Goal: Task Accomplishment & Management: Use online tool/utility

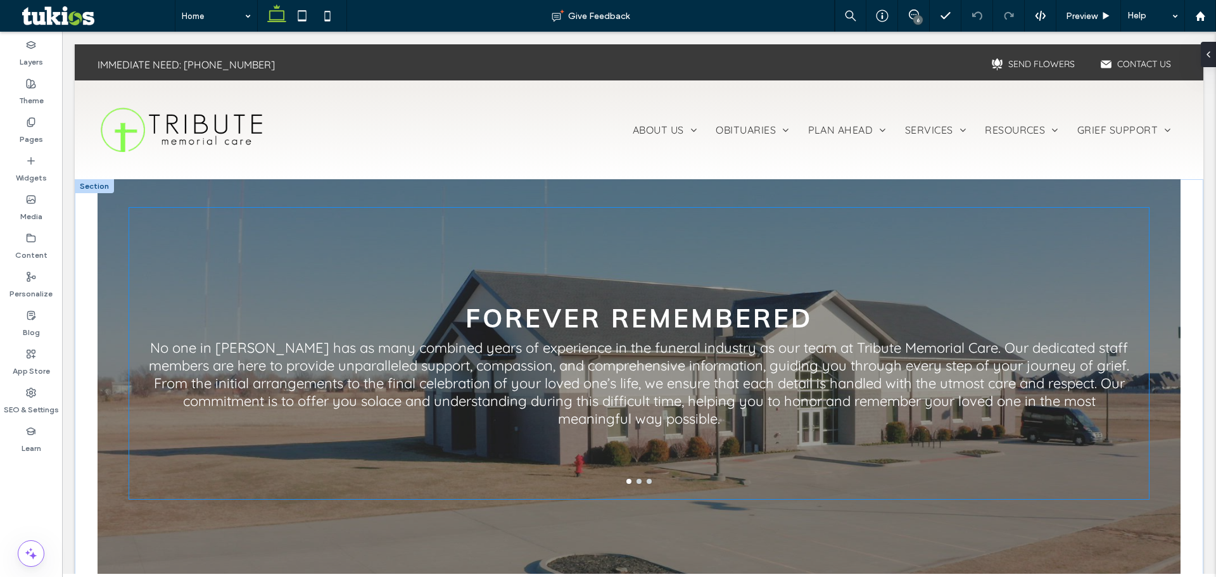
click at [605, 364] on p "No one in [PERSON_NAME] has as many combined years of experience in the funeral…" at bounding box center [638, 383] width 989 height 89
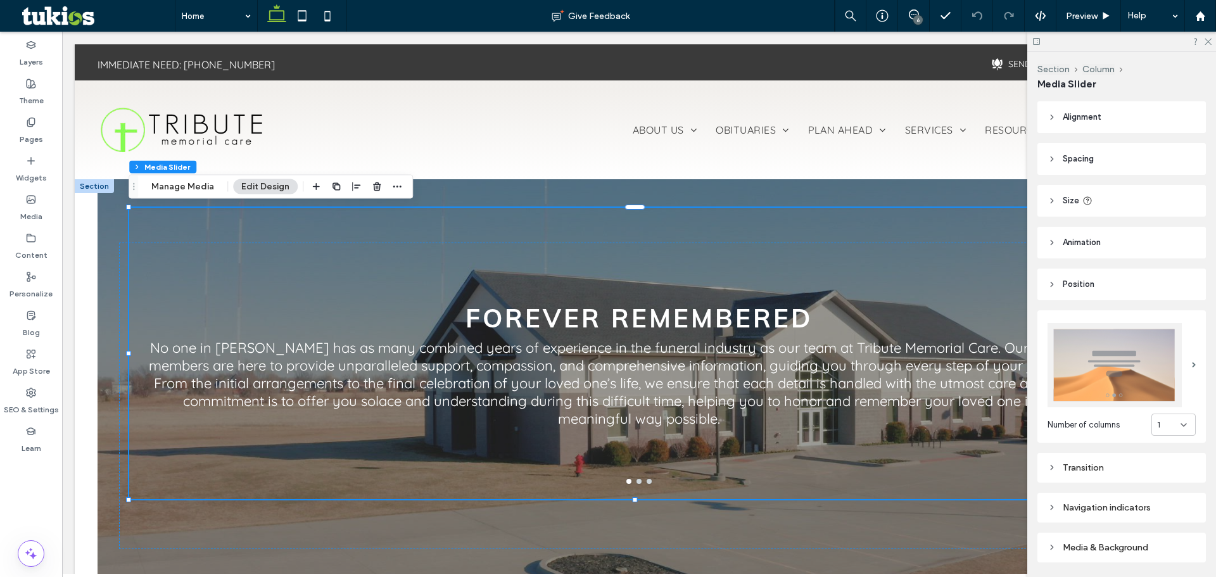
click at [259, 188] on button "Edit Design" at bounding box center [265, 186] width 65 height 15
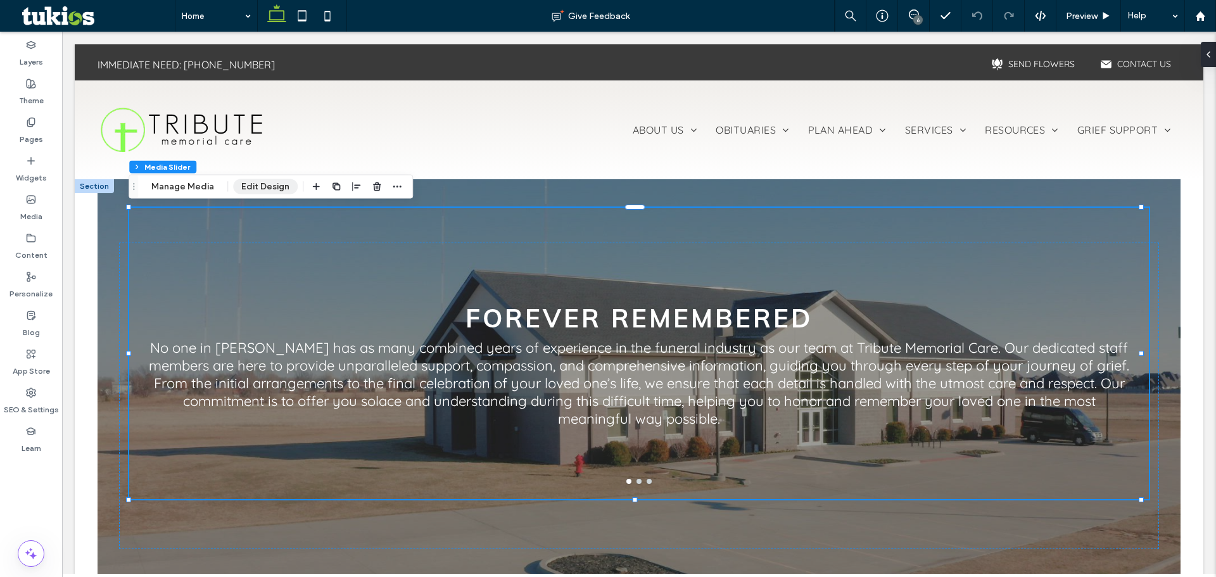
click at [262, 185] on button "Edit Design" at bounding box center [265, 186] width 65 height 15
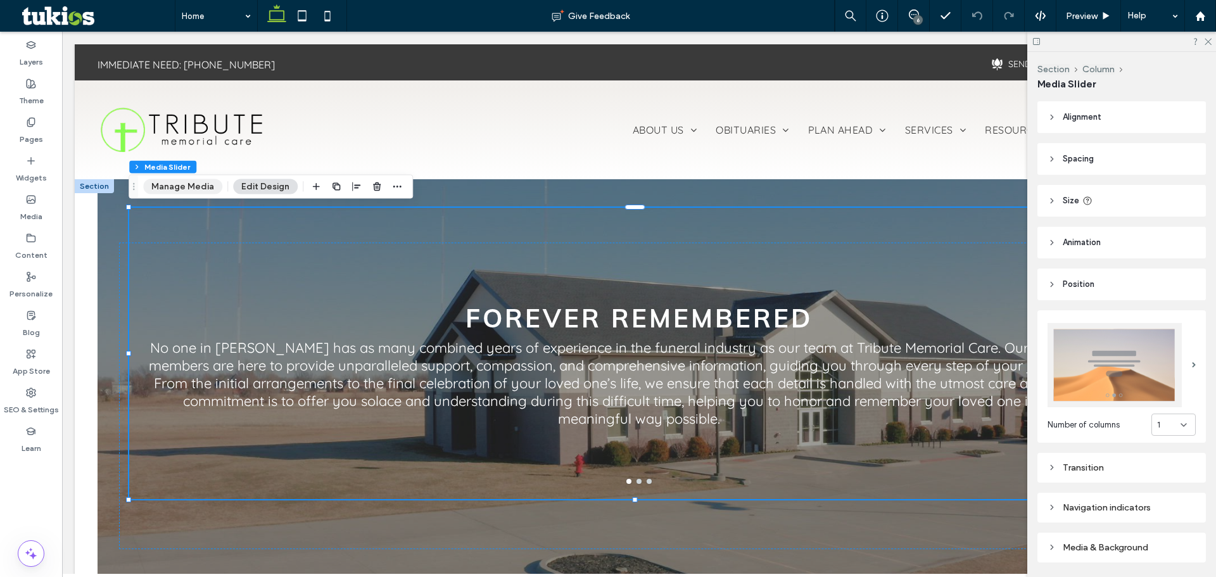
click at [199, 184] on button "Manage Media" at bounding box center [182, 186] width 79 height 15
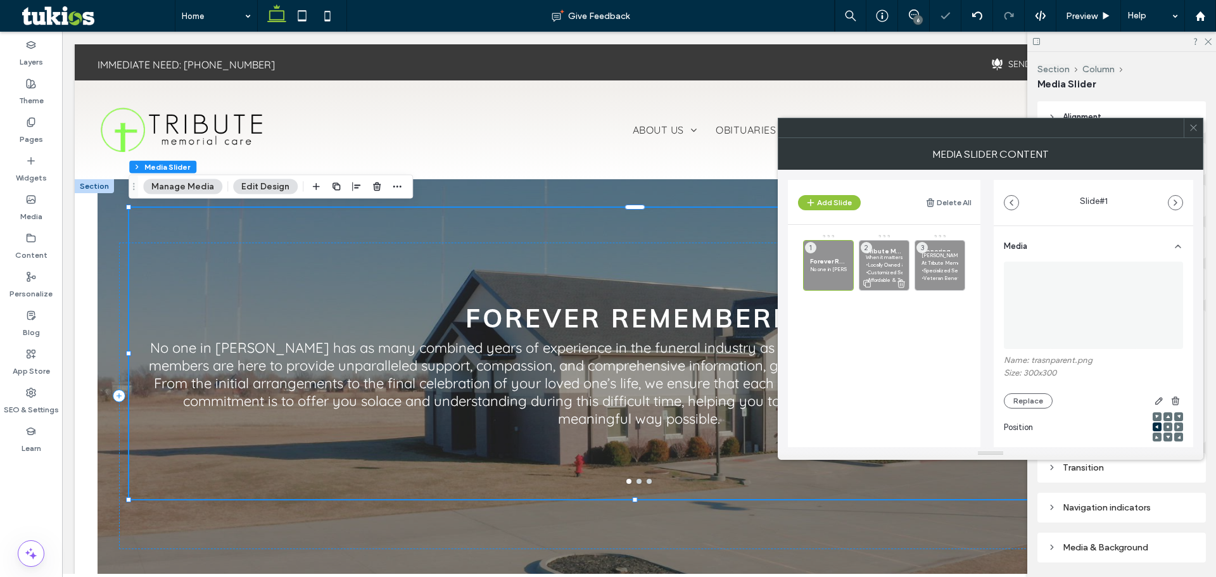
click at [869, 272] on p "•Customized Services: Tailored funerals, memorials, and cremation options." at bounding box center [884, 273] width 37 height 8
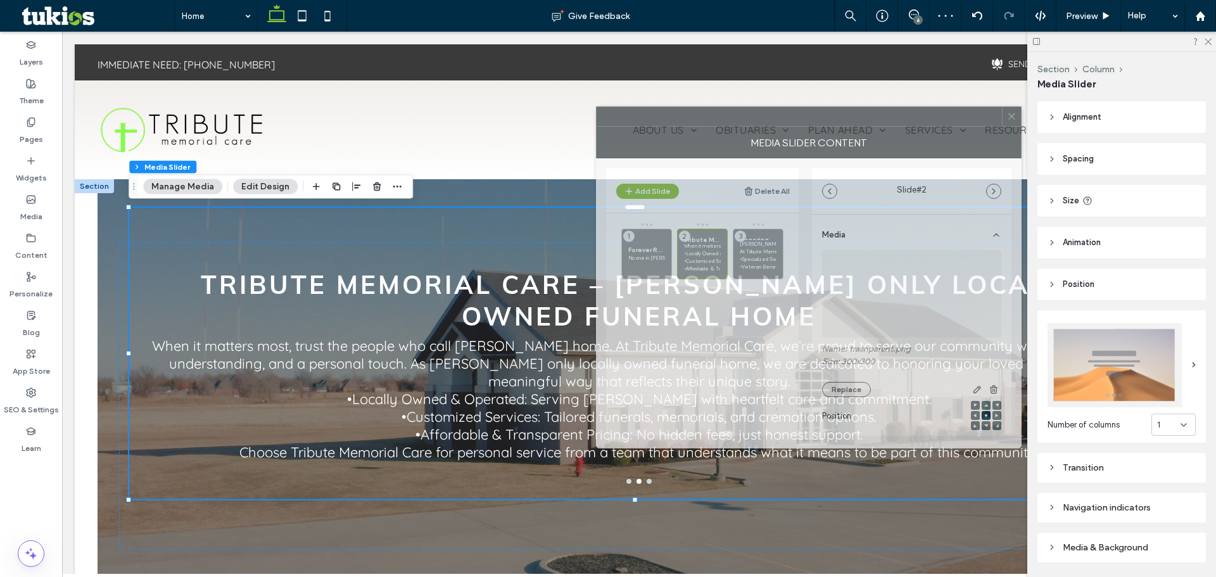
drag, startPoint x: 909, startPoint y: 133, endPoint x: 728, endPoint y: 122, distance: 182.1
click at [728, 122] on div at bounding box center [799, 116] width 405 height 19
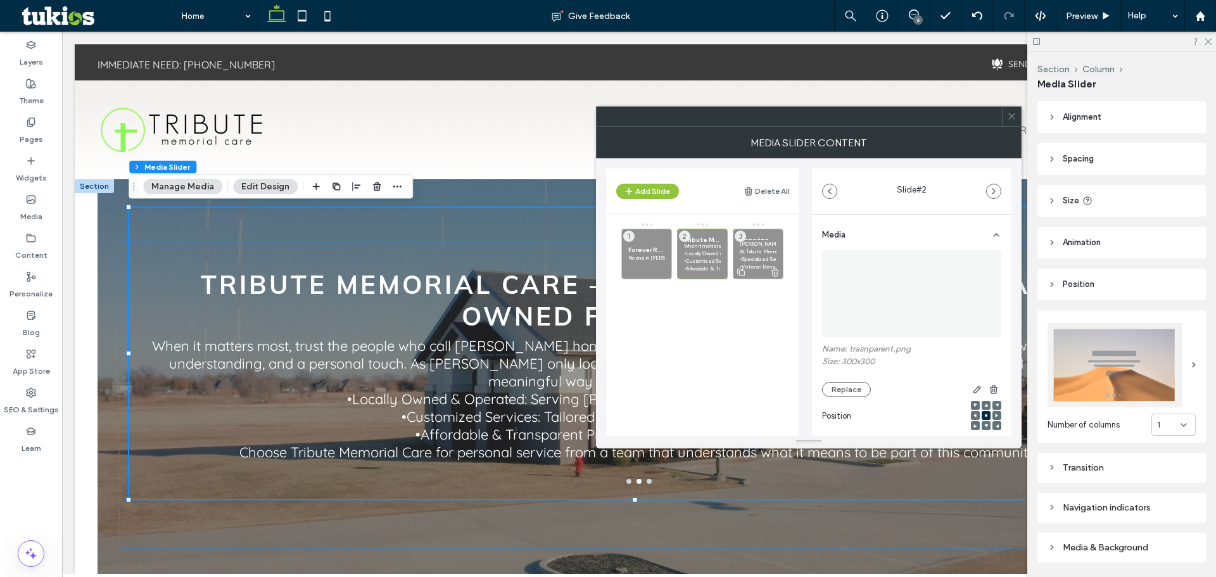
click at [754, 254] on p "At Tribute Memorial Care, we take pride in serving those who dedicate their liv…" at bounding box center [758, 252] width 37 height 8
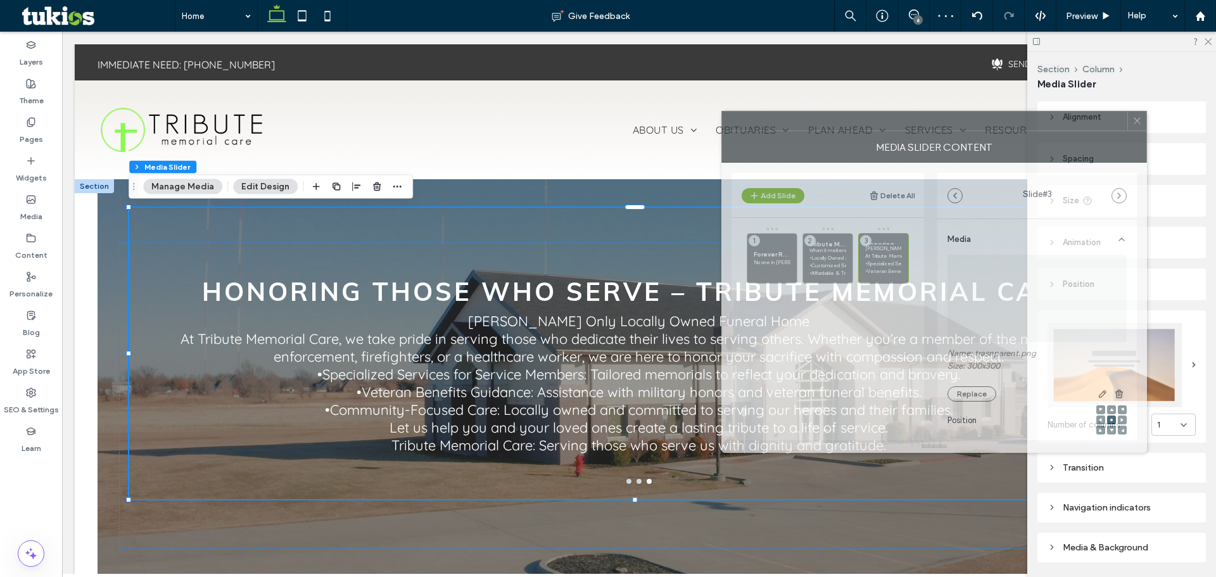
drag, startPoint x: 814, startPoint y: 115, endPoint x: 940, endPoint y: 120, distance: 125.5
click at [940, 120] on div at bounding box center [924, 120] width 405 height 19
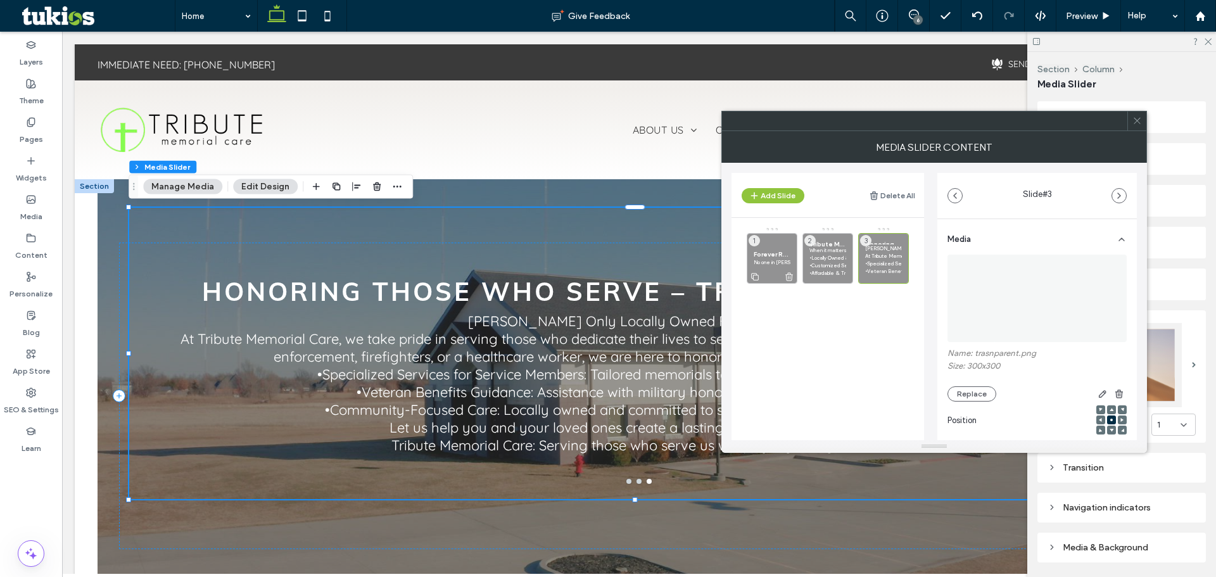
click at [782, 263] on p "No one in [PERSON_NAME] has as many combined years of experience in the funeral…" at bounding box center [772, 262] width 37 height 8
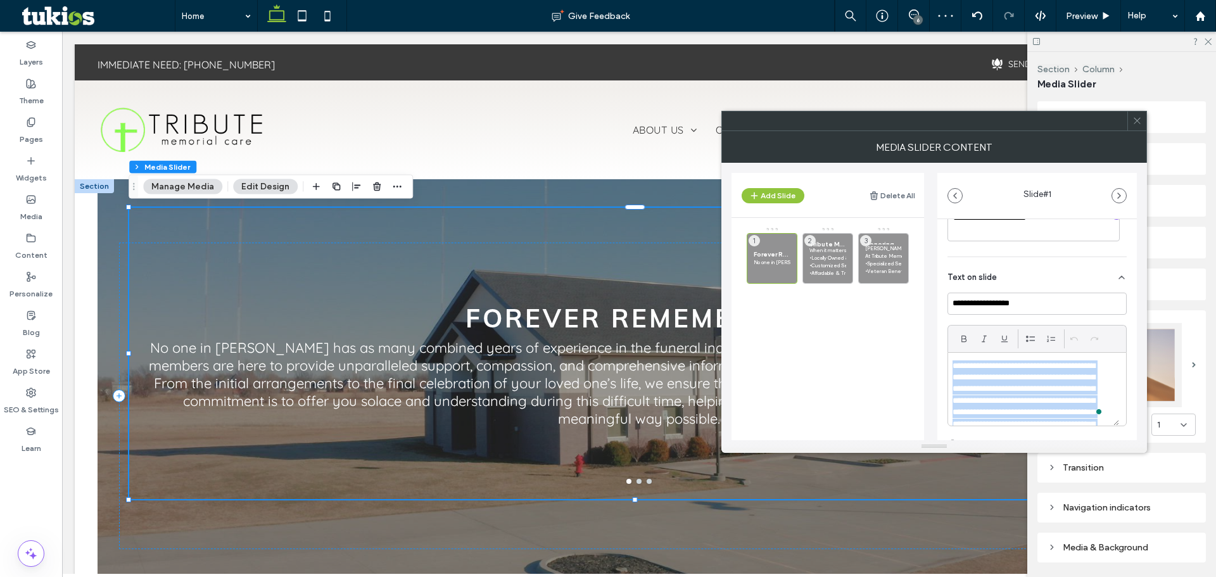
scroll to position [174, 0]
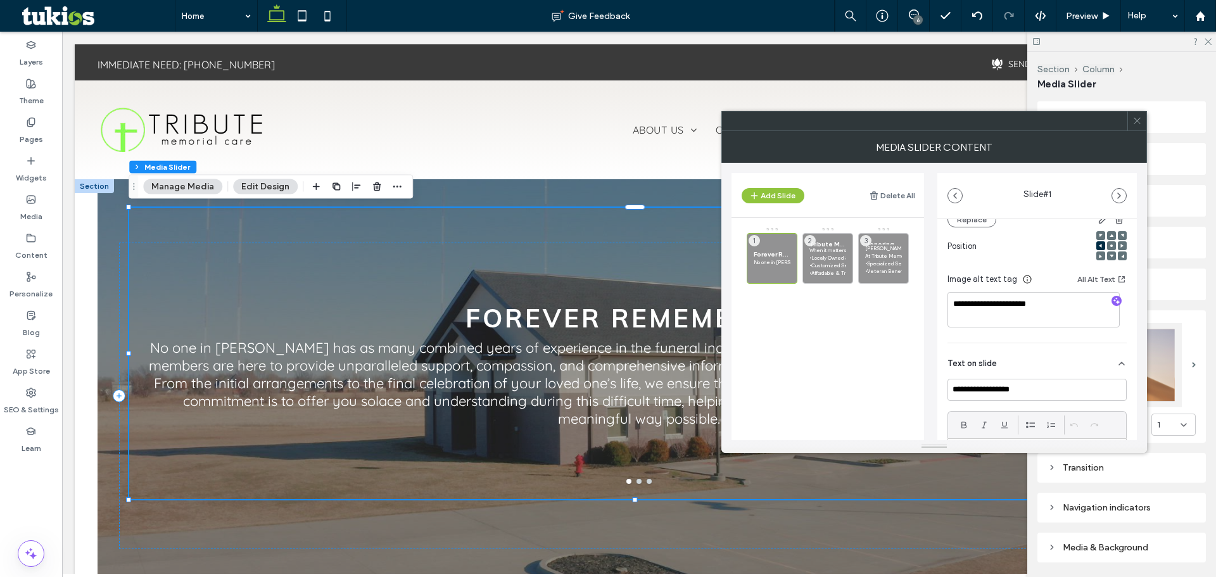
drag, startPoint x: 1017, startPoint y: 327, endPoint x: 941, endPoint y: 412, distance: 113.9
click at [941, 412] on div "**********" at bounding box center [1037, 353] width 200 height 616
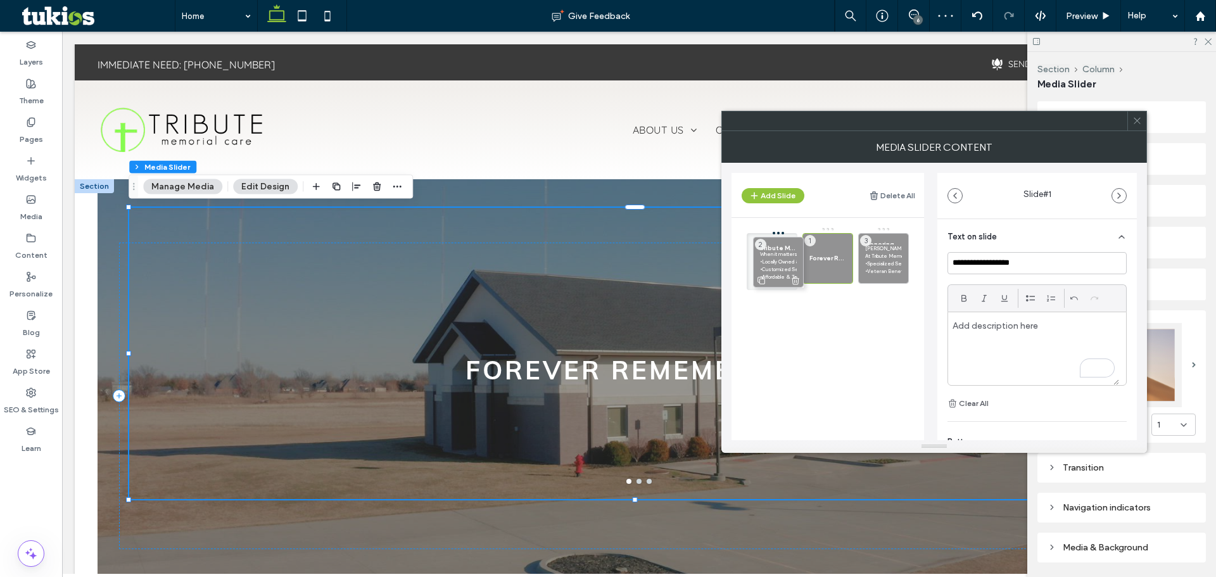
scroll to position [0, 0]
drag, startPoint x: 824, startPoint y: 267, endPoint x: 785, endPoint y: 258, distance: 39.5
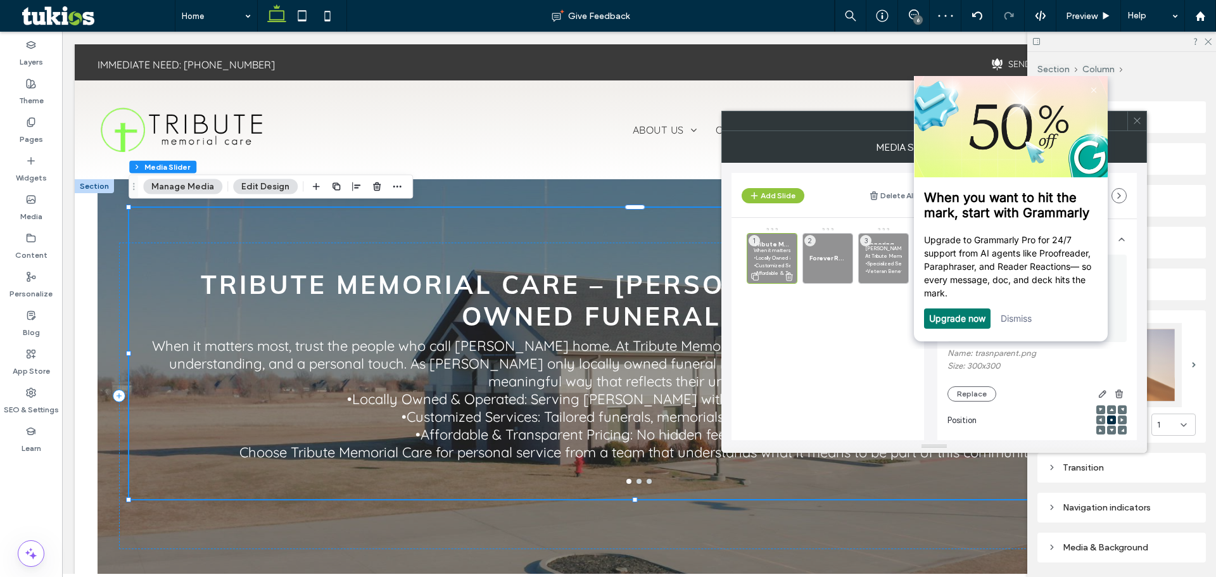
click at [774, 248] on p "When it matters most, trust the people who call [PERSON_NAME] home. At Tribute …" at bounding box center [772, 250] width 37 height 8
click at [1095, 82] on link at bounding box center [1094, 89] width 20 height 20
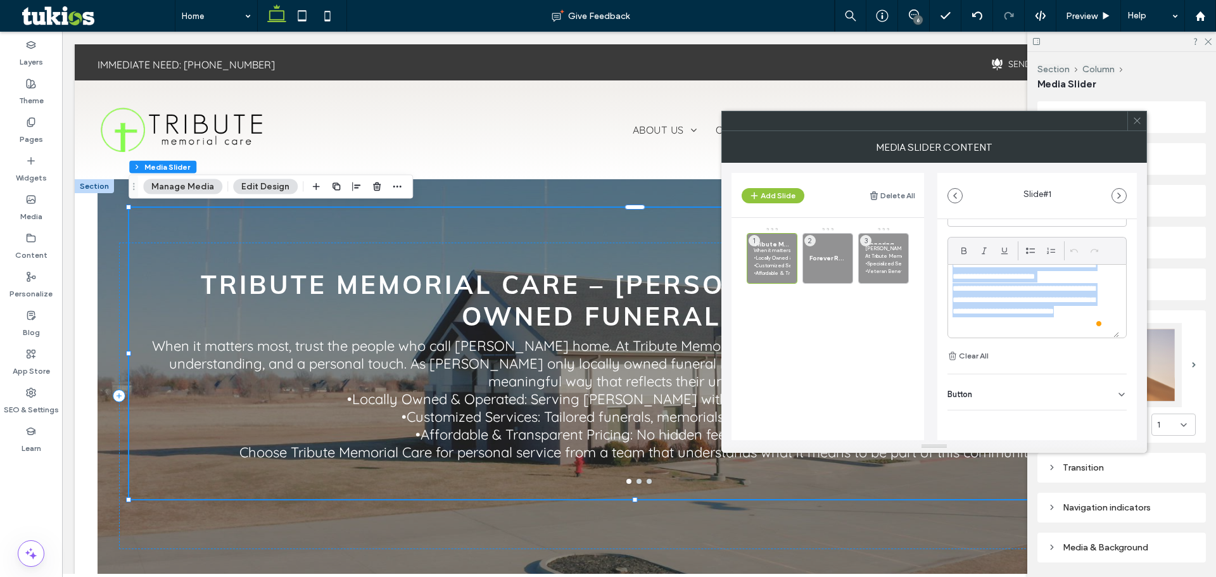
scroll to position [176, 0]
drag, startPoint x: 954, startPoint y: 276, endPoint x: 1111, endPoint y: 377, distance: 186.4
click at [1111, 377] on div "**********" at bounding box center [1037, 179] width 200 height 616
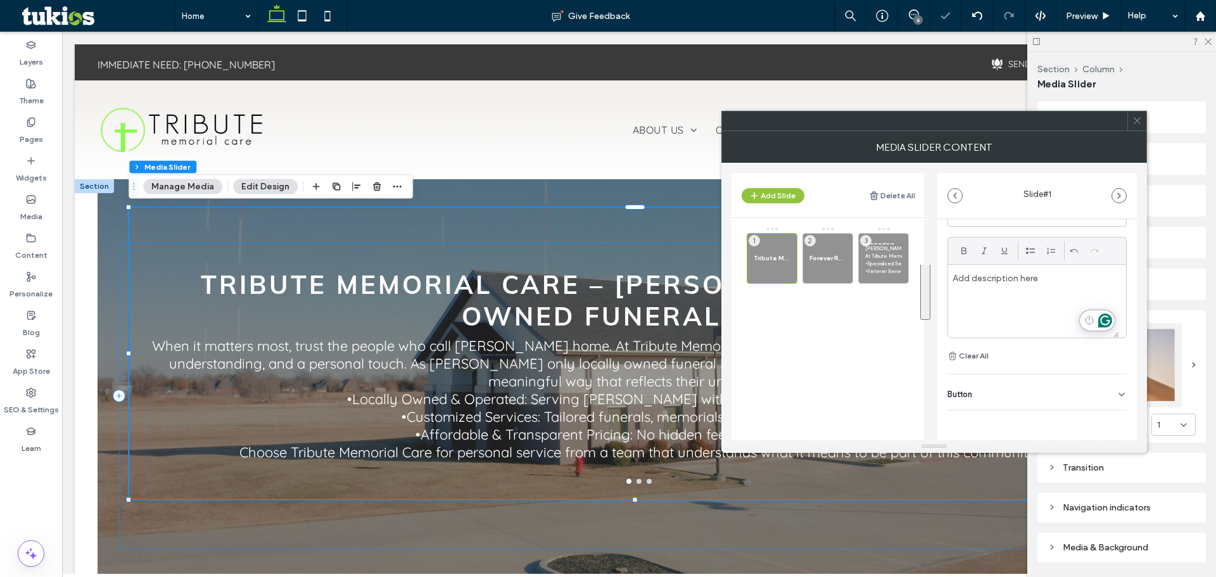
scroll to position [0, 0]
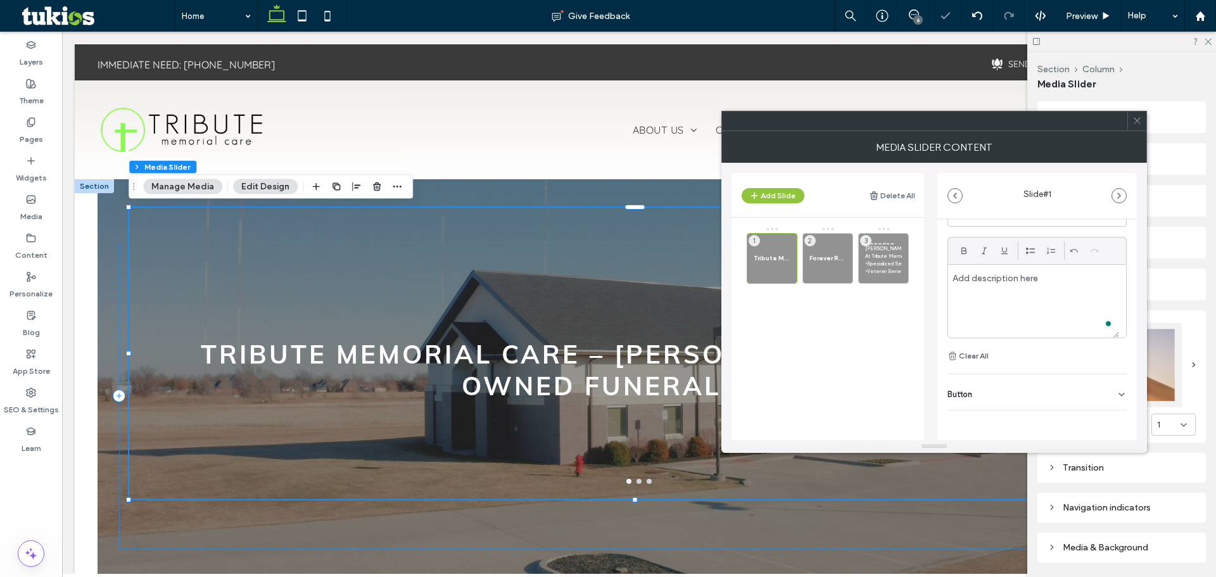
click at [1046, 353] on div "**********" at bounding box center [1036, 284] width 179 height 159
click at [877, 241] on span "Honoring Those Who Serve – Tribute Memorial Care" at bounding box center [883, 242] width 37 height 5
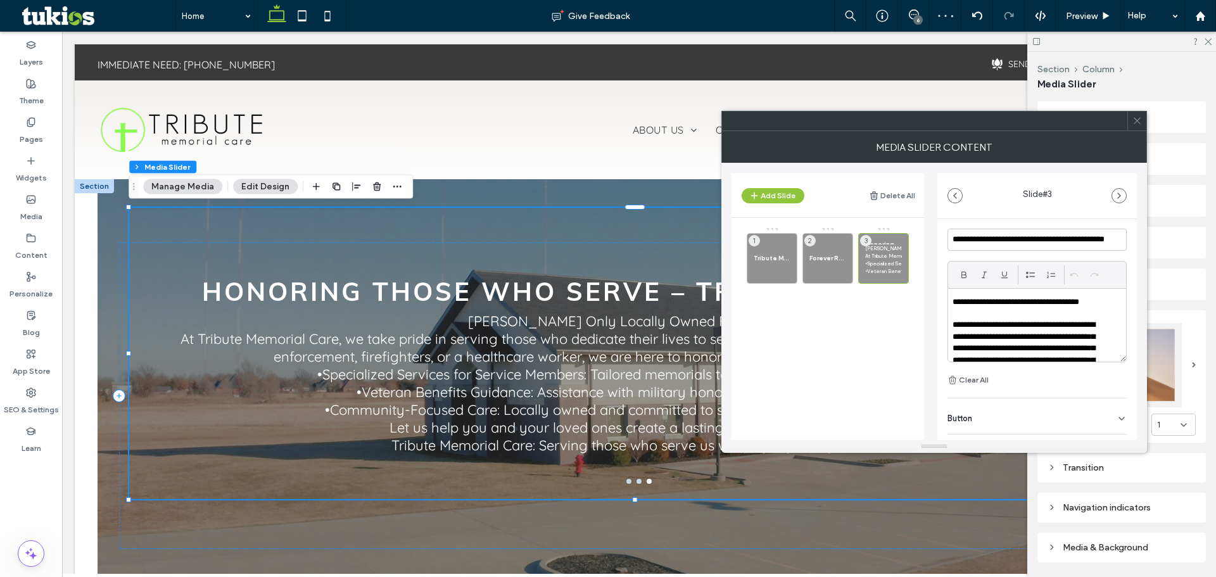
scroll to position [285, 0]
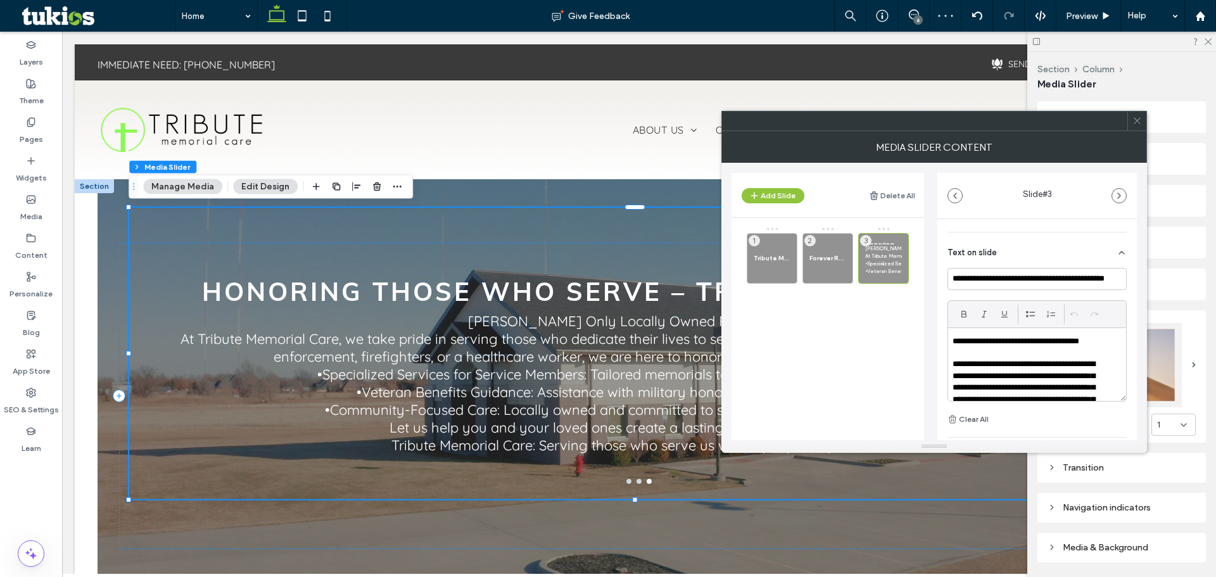
click at [951, 341] on div "**********" at bounding box center [1037, 364] width 178 height 73
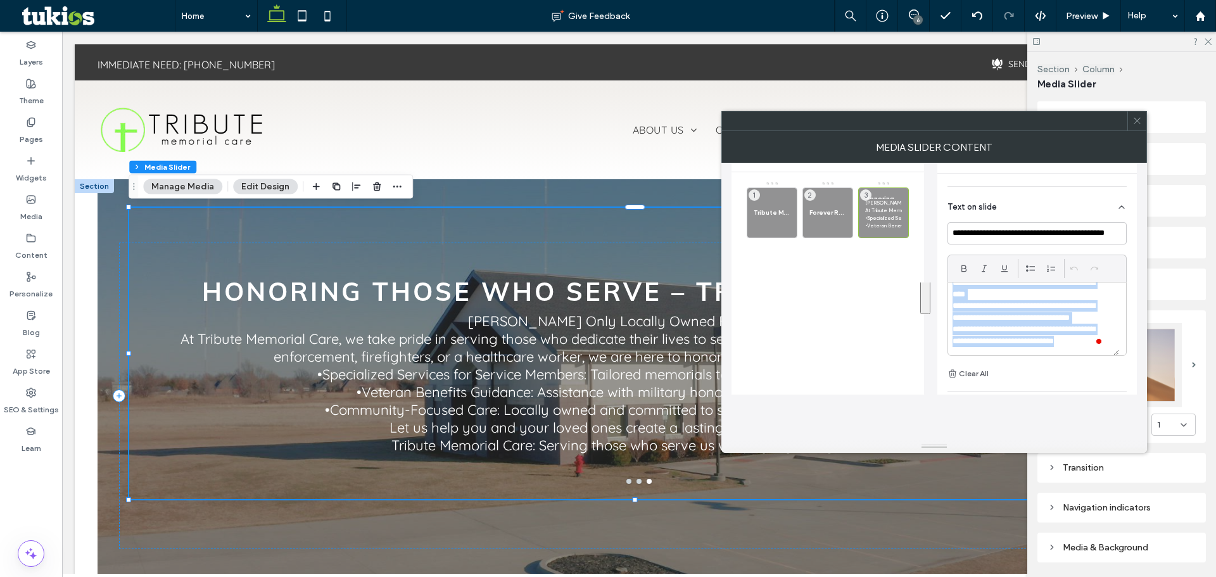
scroll to position [0, 0]
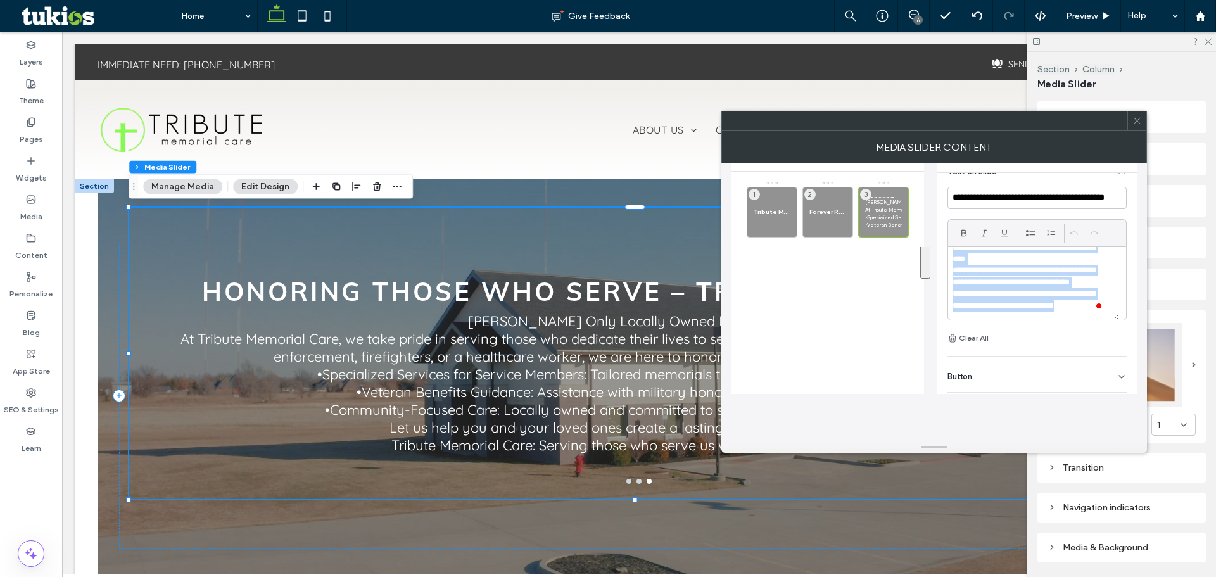
drag, startPoint x: 953, startPoint y: 364, endPoint x: 1098, endPoint y: 431, distance: 159.8
click at [1098, 431] on div "Add Slide Delete All Tribute Memorial Care – [PERSON_NAME] Only Locally Owned F…" at bounding box center [934, 301] width 426 height 277
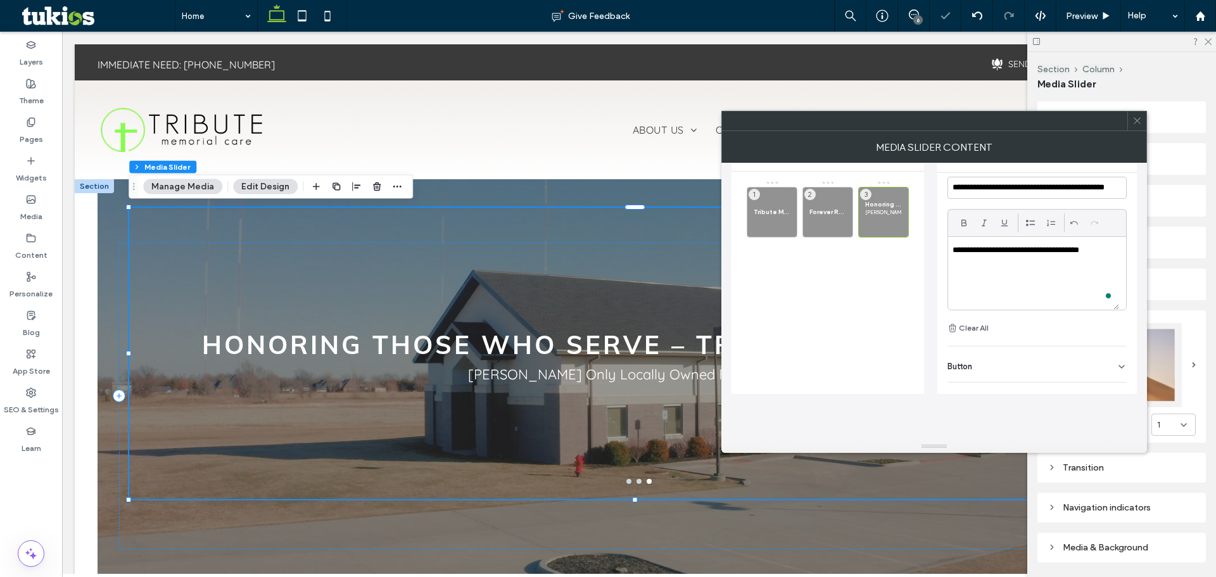
click at [1142, 122] on div at bounding box center [1136, 120] width 19 height 19
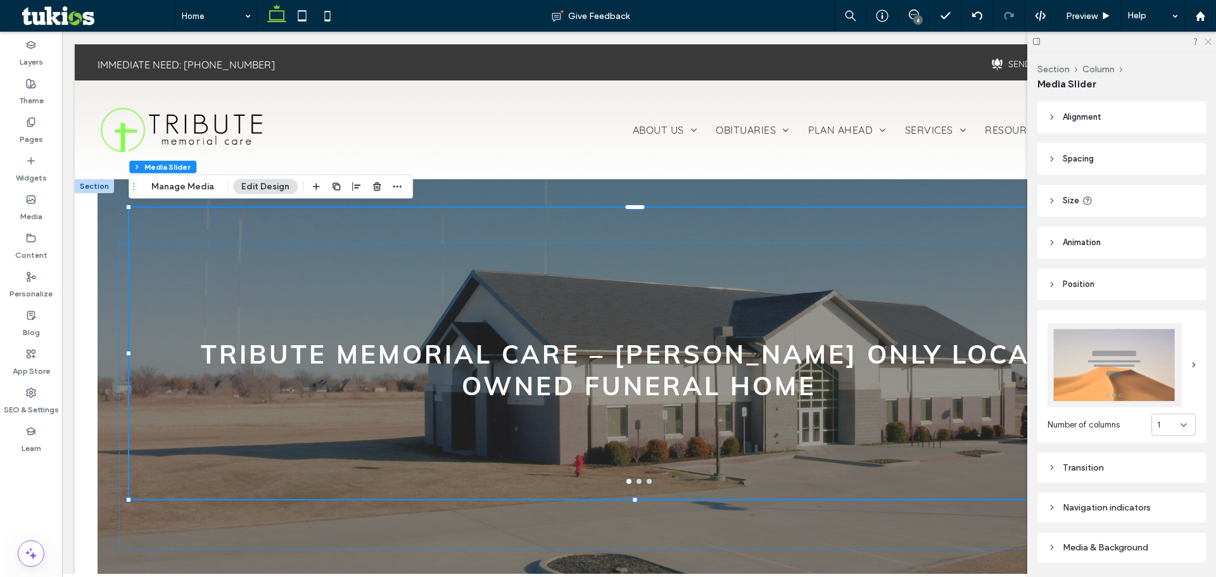
click at [1208, 39] on icon at bounding box center [1207, 41] width 8 height 8
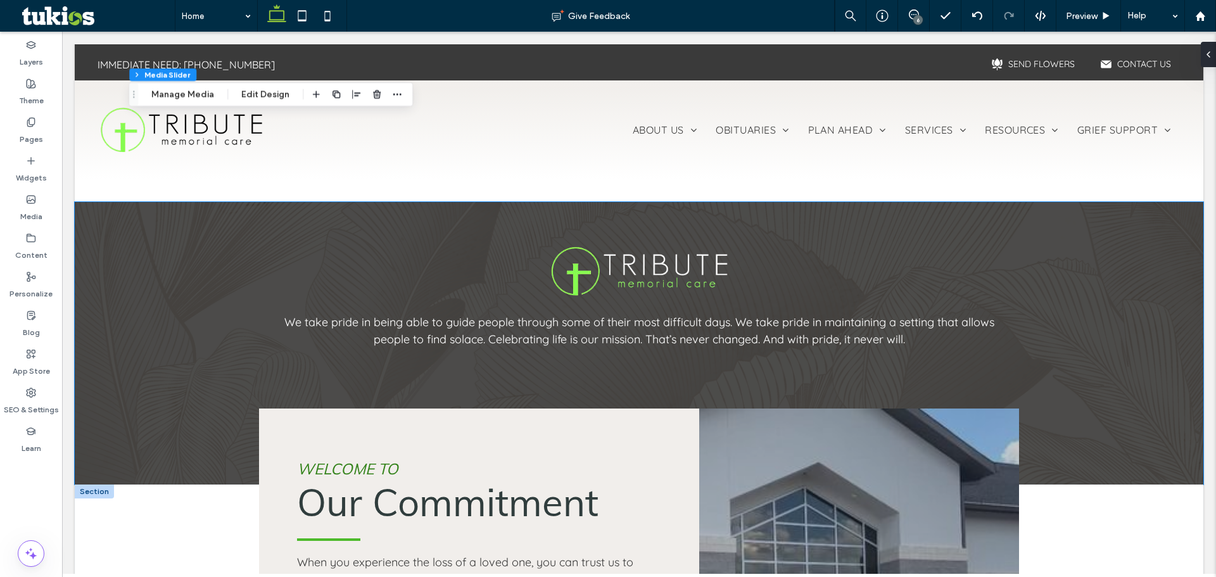
scroll to position [887, 0]
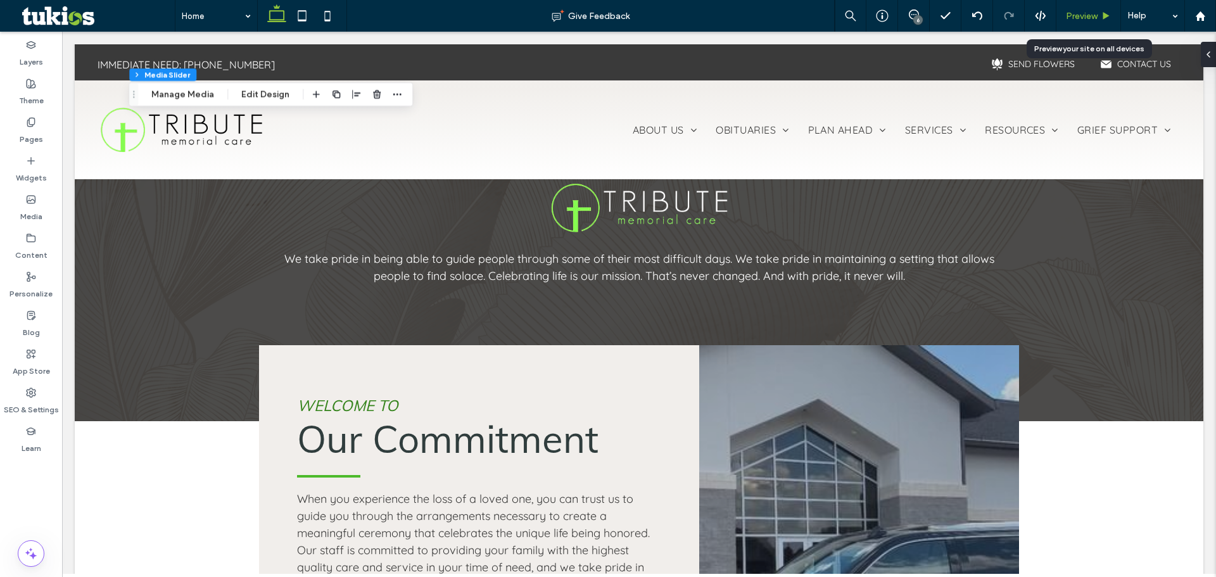
click at [1086, 6] on div "Preview" at bounding box center [1088, 16] width 65 height 32
click at [1102, 12] on icon at bounding box center [1106, 16] width 10 height 10
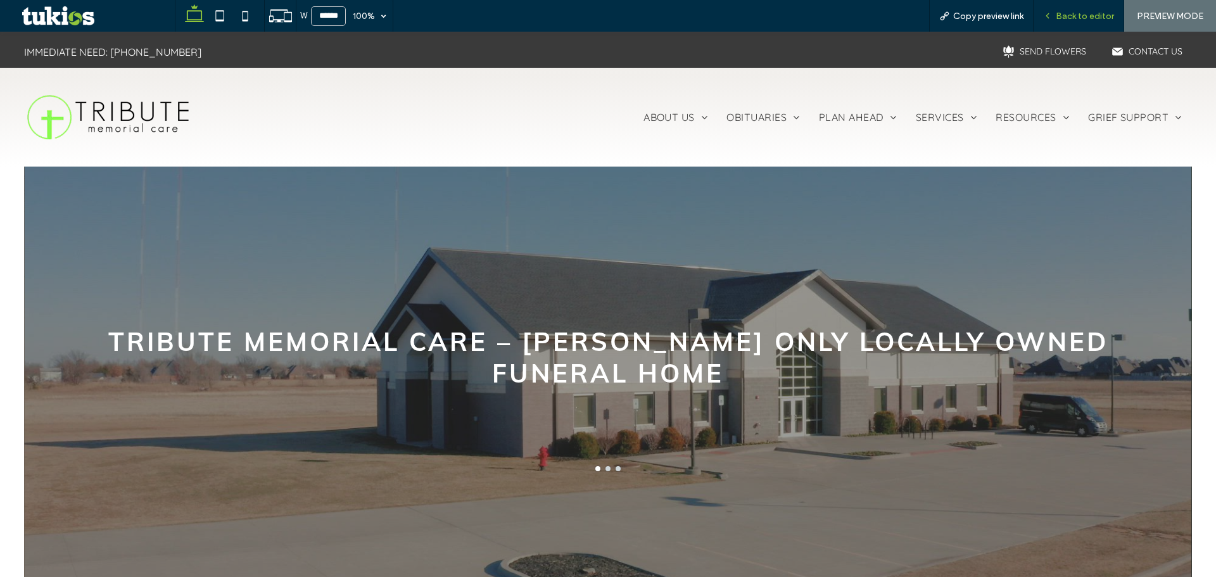
click at [1089, 17] on span "Back to editor" at bounding box center [1085, 16] width 58 height 11
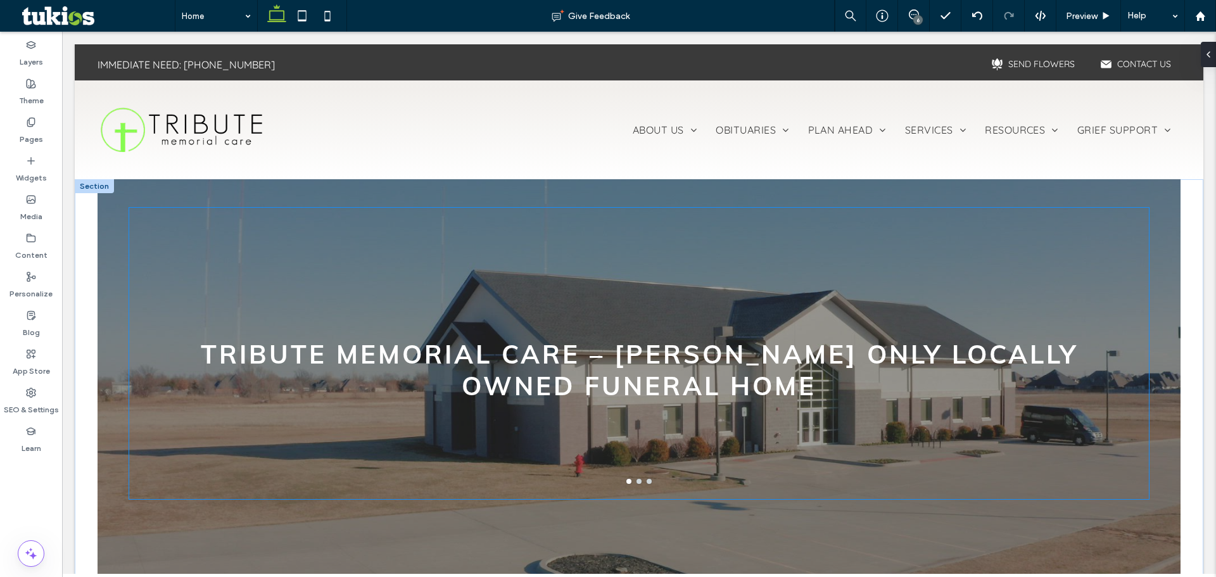
click at [649, 379] on h3 "Tribute Memorial Care – [PERSON_NAME] Only Locally Owned Funeral Home" at bounding box center [638, 369] width 989 height 63
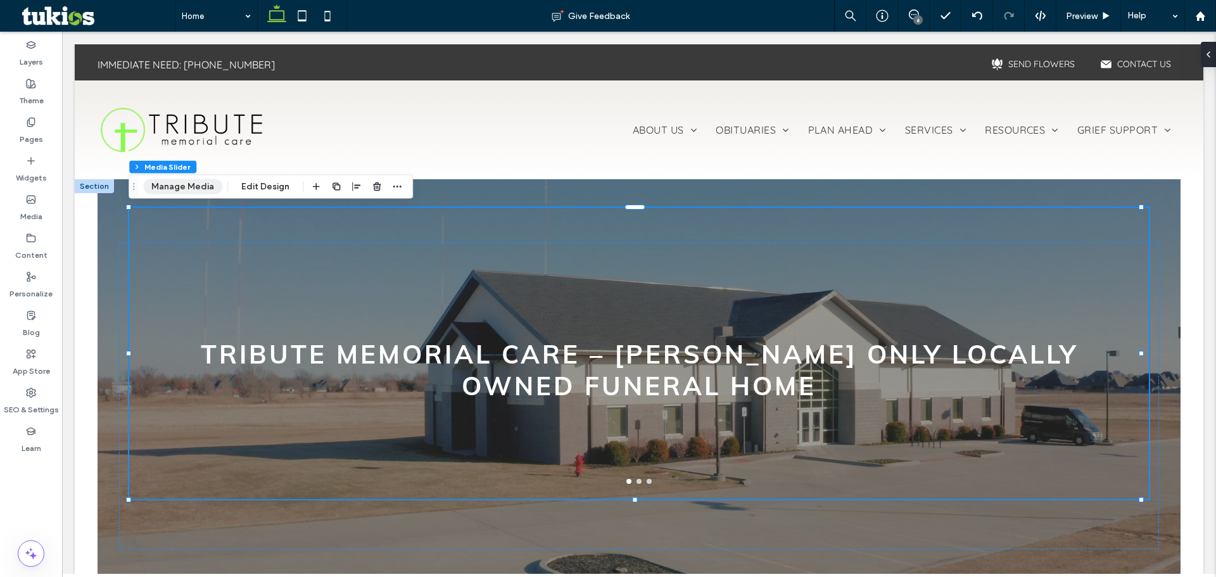
click at [195, 188] on button "Manage Media" at bounding box center [182, 186] width 79 height 15
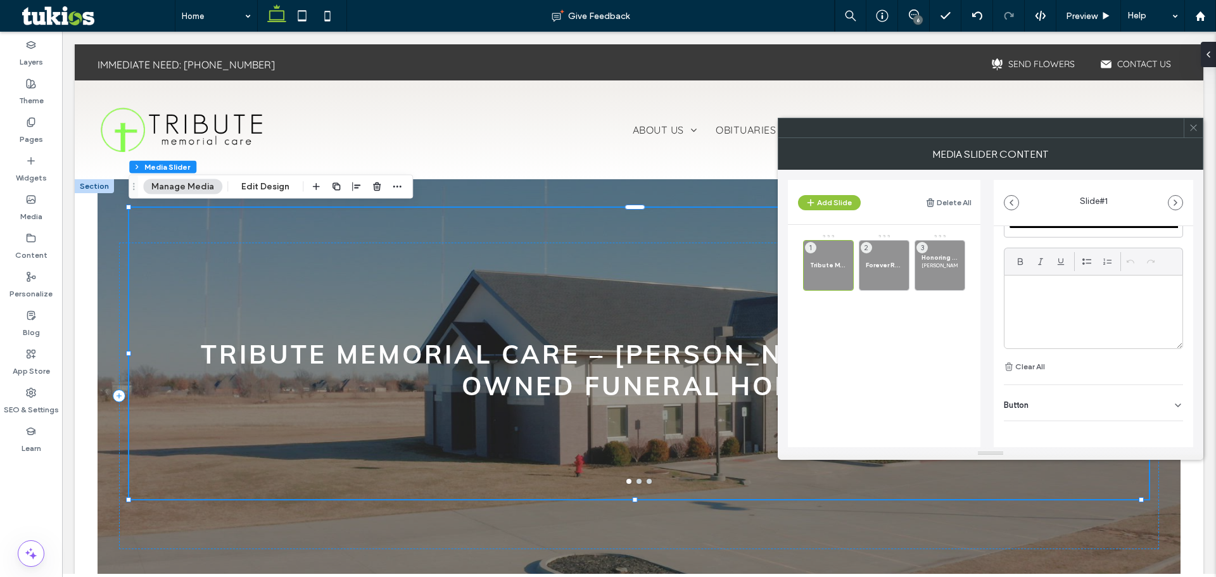
scroll to position [348, 0]
click at [1195, 130] on icon at bounding box center [1194, 128] width 10 height 10
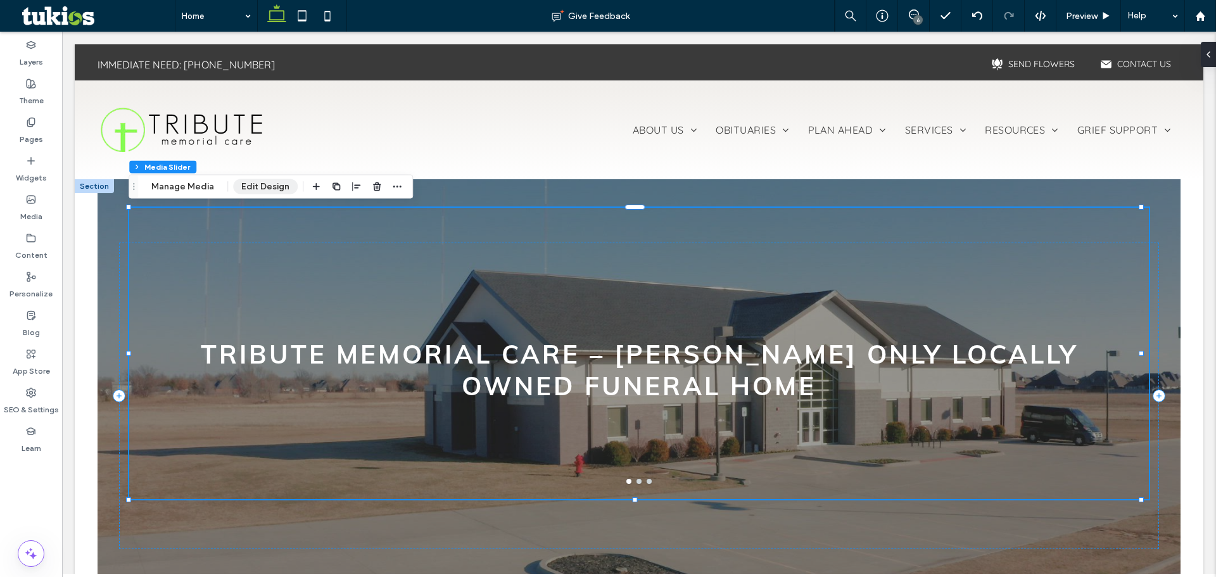
click at [272, 182] on button "Edit Design" at bounding box center [265, 186] width 65 height 15
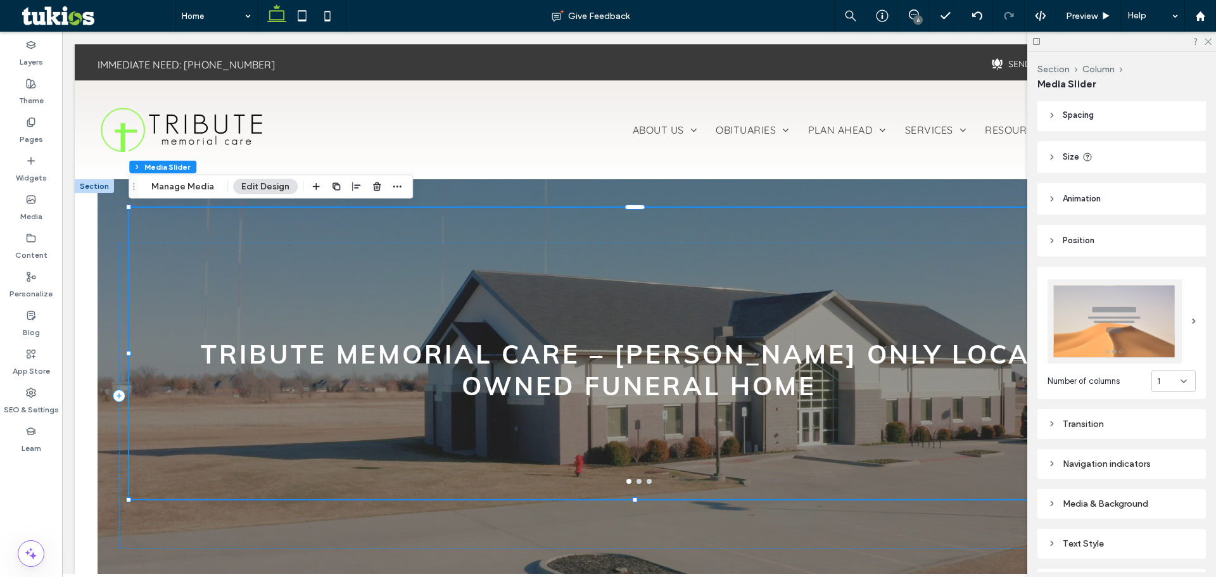
scroll to position [156, 0]
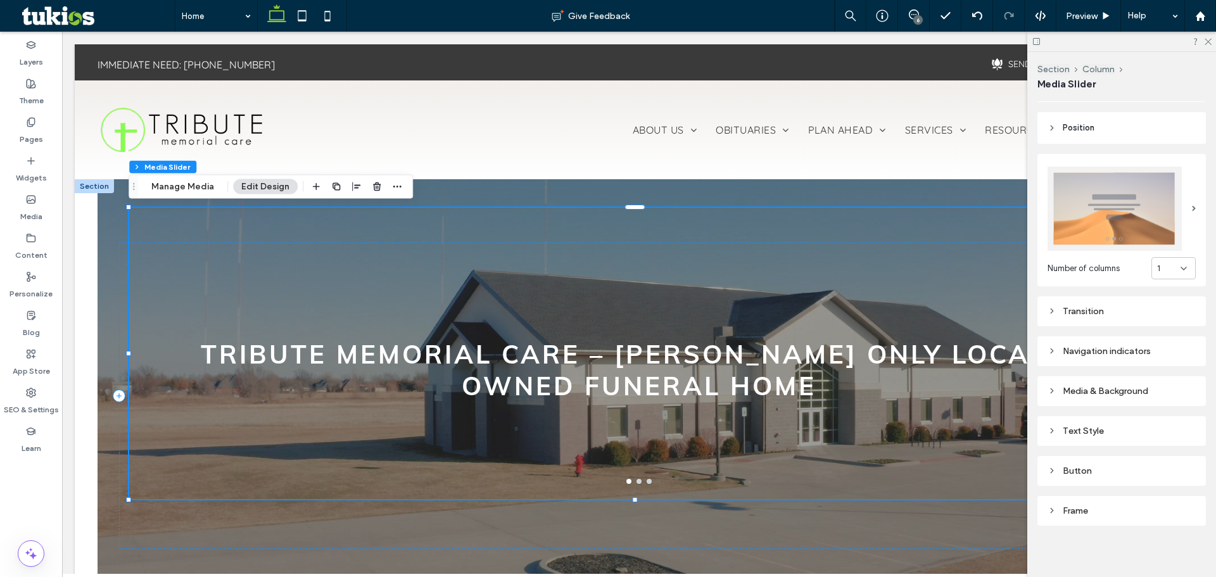
click at [1075, 426] on div "Text Style" at bounding box center [1122, 431] width 148 height 11
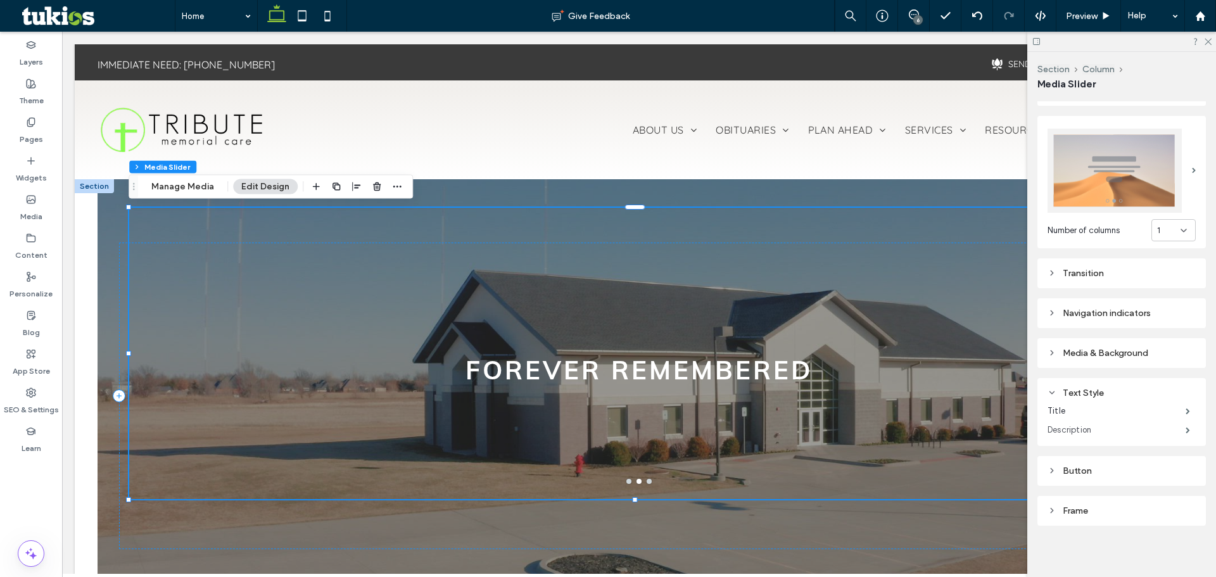
click at [1082, 427] on label "Description" at bounding box center [1117, 429] width 138 height 25
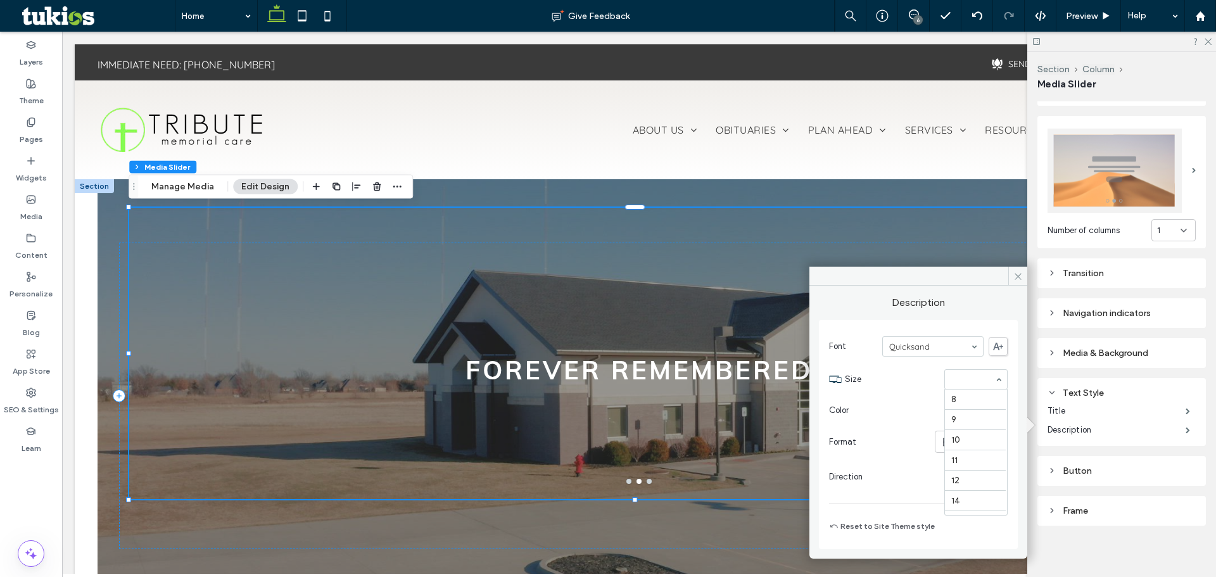
scroll to position [162, 0]
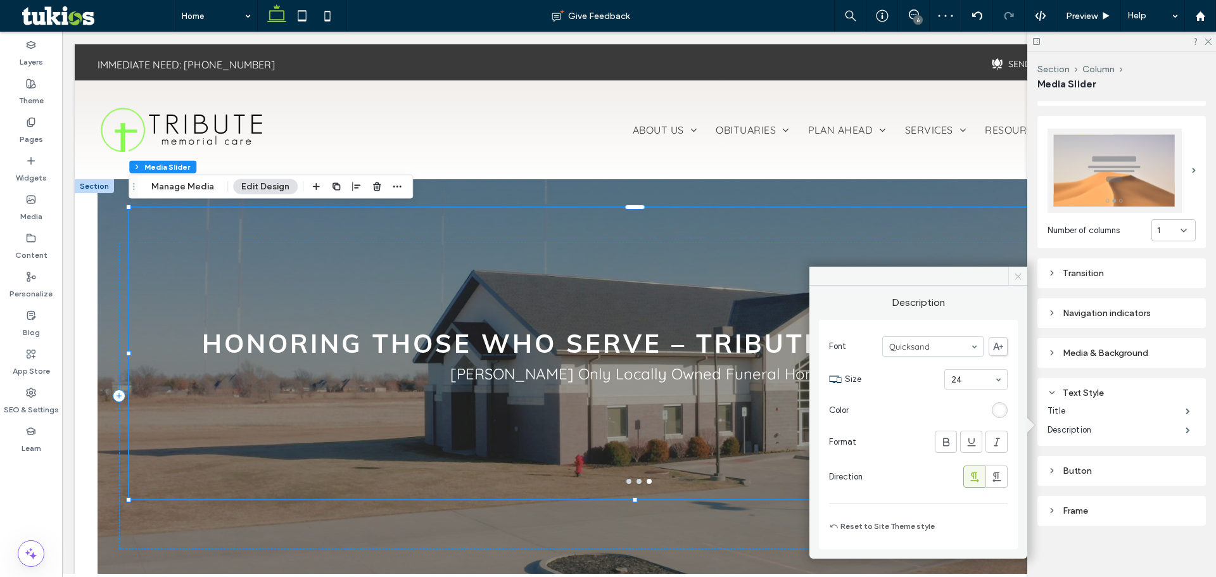
click at [1016, 272] on icon at bounding box center [1018, 277] width 10 height 10
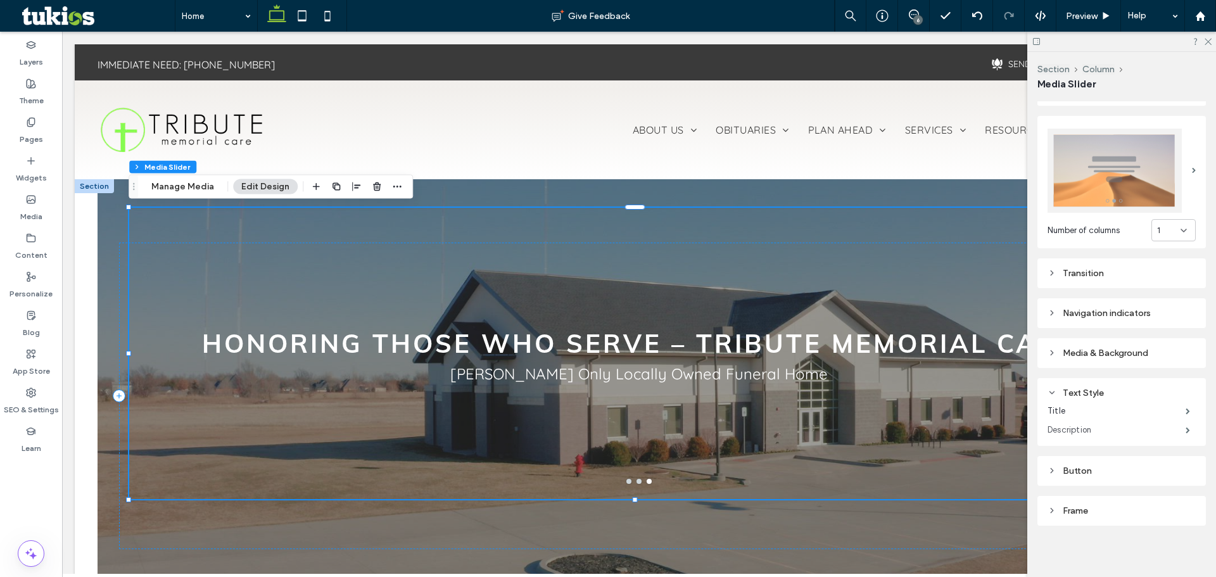
click at [1065, 420] on label "Description" at bounding box center [1117, 429] width 138 height 25
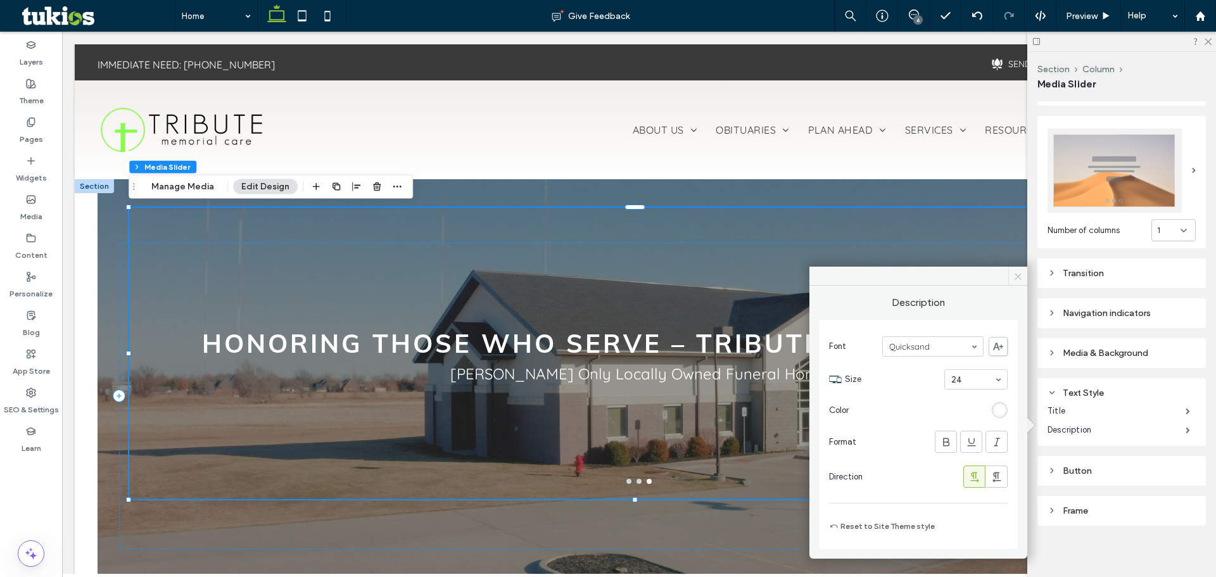
click at [1019, 272] on icon at bounding box center [1018, 277] width 10 height 10
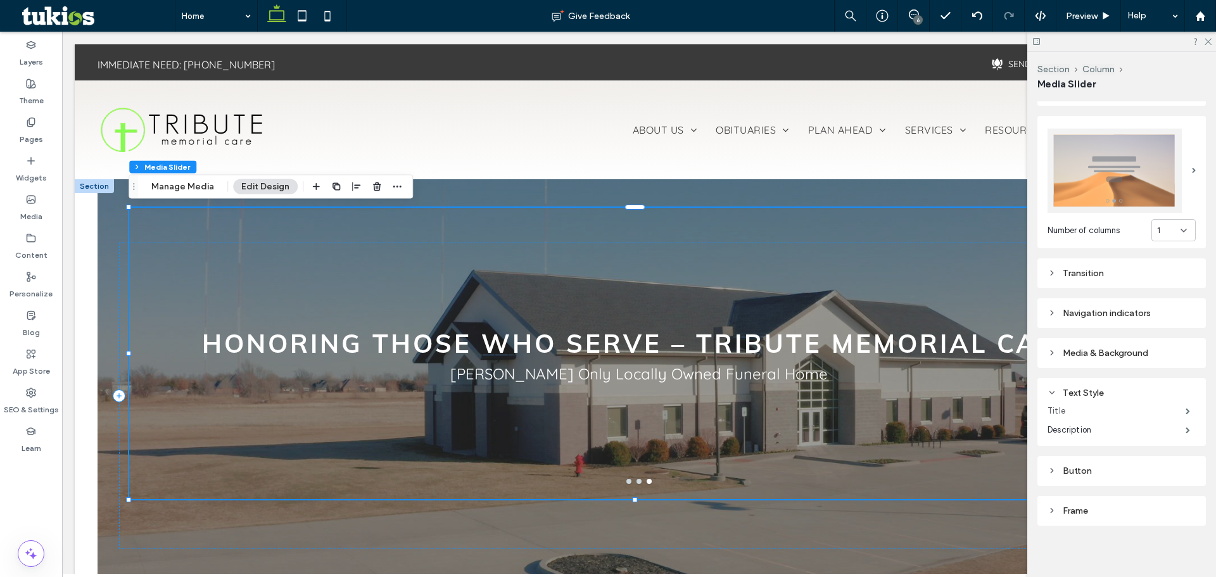
click at [1077, 402] on label "Title" at bounding box center [1117, 410] width 138 height 25
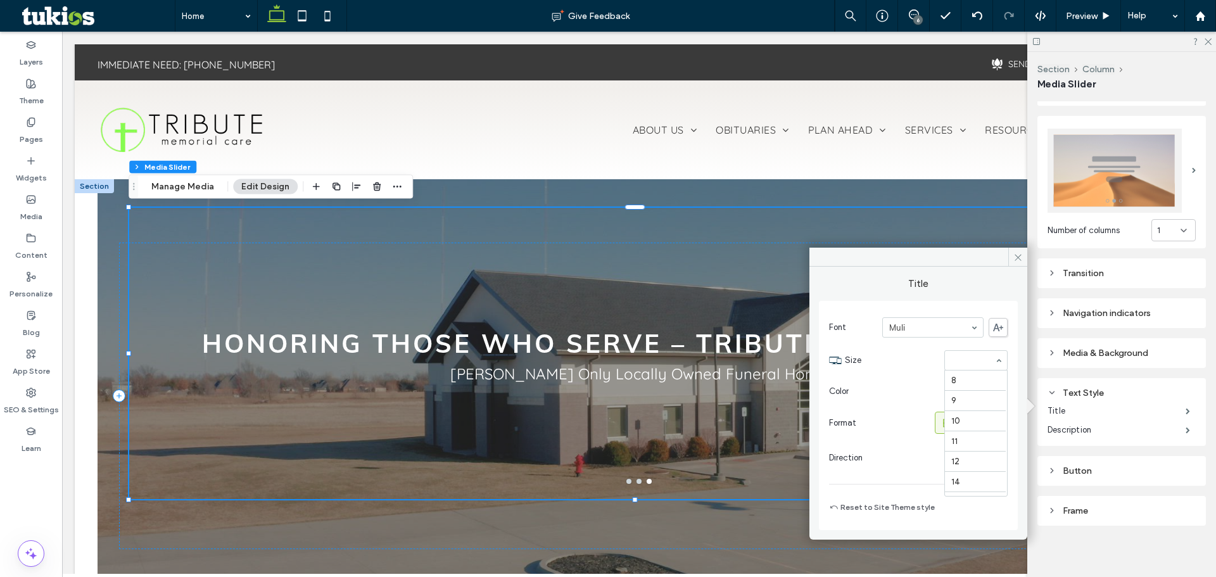
scroll to position [219, 0]
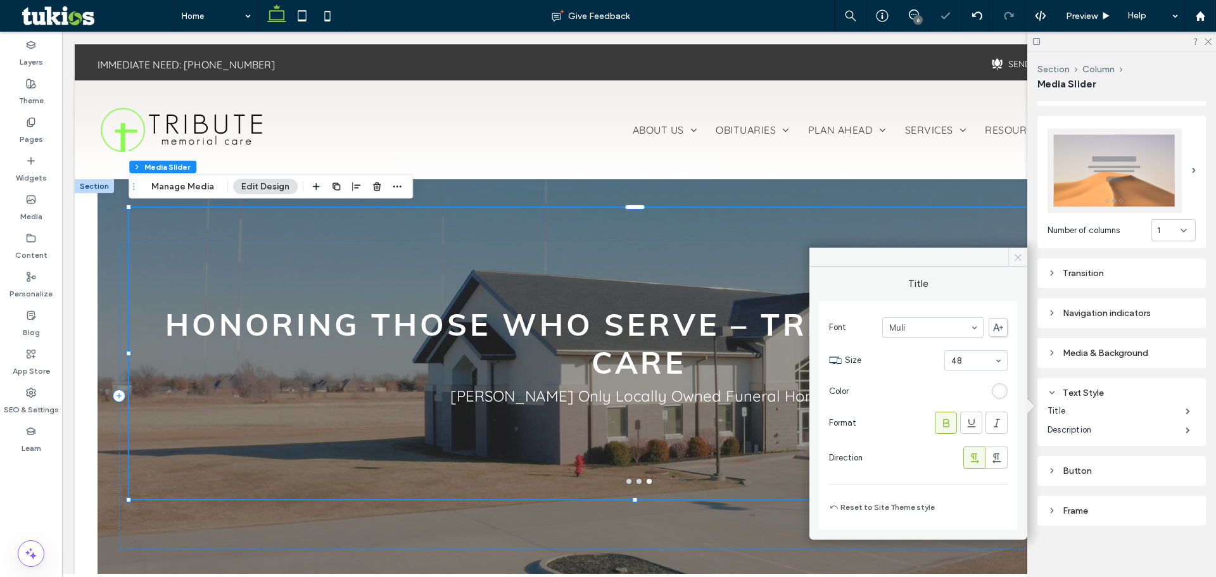
click at [1017, 253] on icon at bounding box center [1018, 258] width 10 height 10
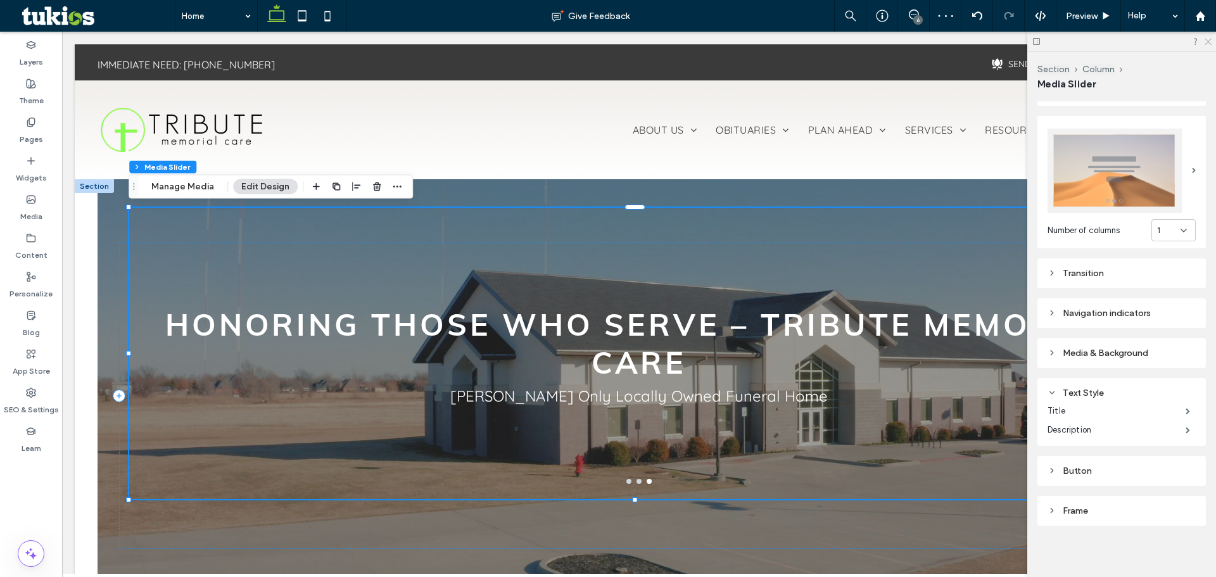
click at [1207, 42] on icon at bounding box center [1207, 41] width 8 height 8
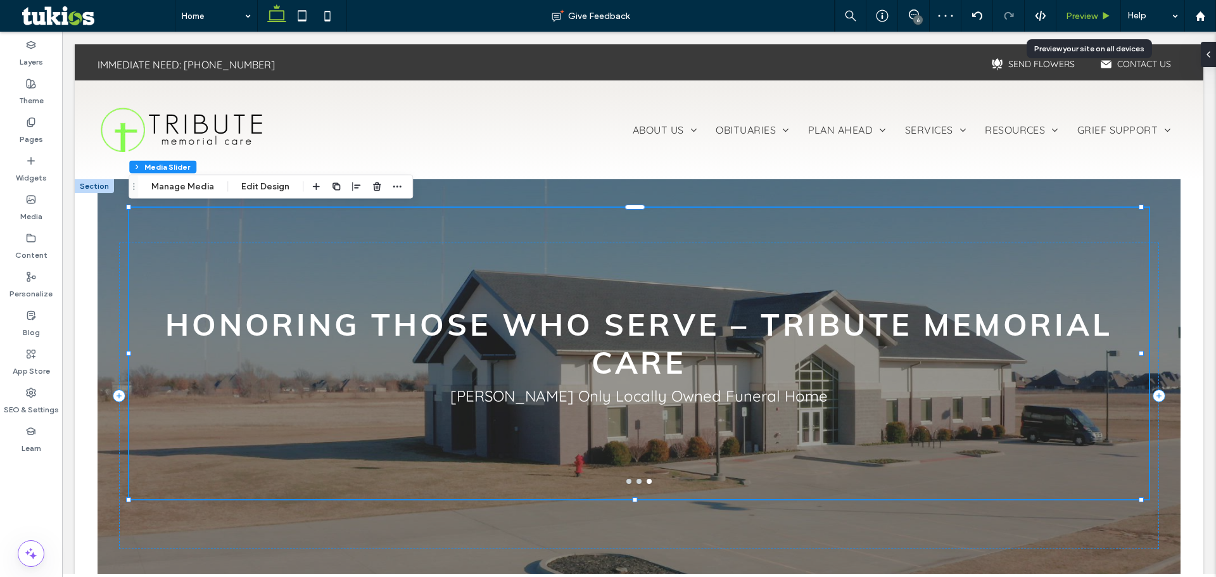
click at [1086, 19] on span "Preview" at bounding box center [1082, 16] width 32 height 11
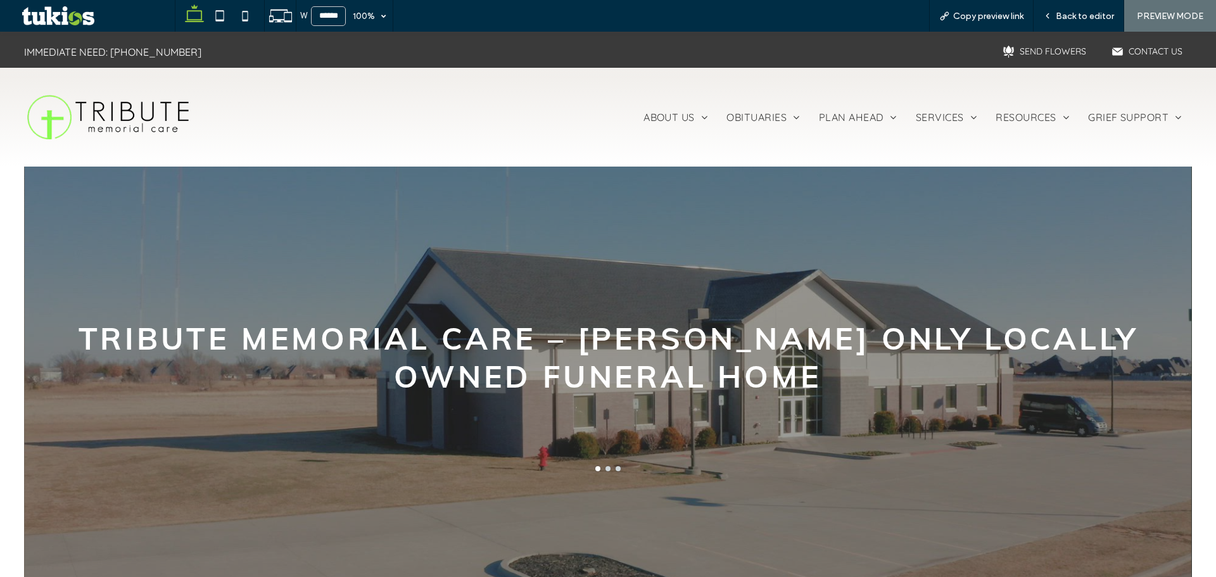
click at [770, 15] on div "W ****** 100% Copy preview link Back to editor PREVIEW MODE" at bounding box center [695, 16] width 1041 height 32
click at [1075, 12] on span "Back to editor" at bounding box center [1085, 16] width 58 height 11
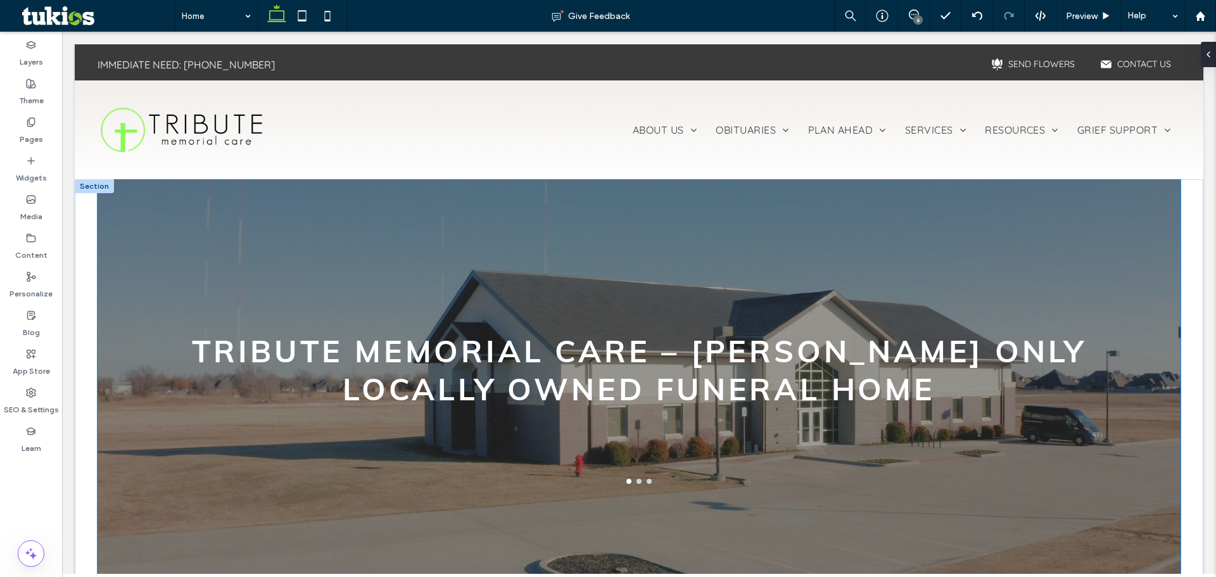
click at [112, 222] on div "Tribute Memorial Care – [PERSON_NAME] Only Locally Owned Funeral Home Forever R…" at bounding box center [640, 395] width 1084 height 433
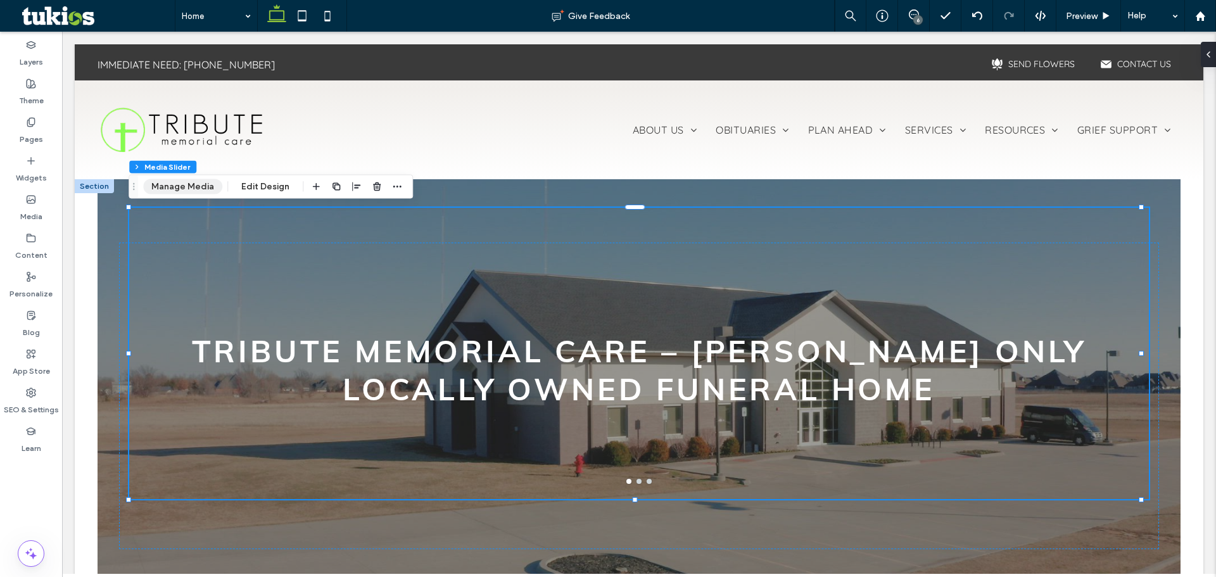
click at [189, 184] on button "Manage Media" at bounding box center [182, 186] width 79 height 15
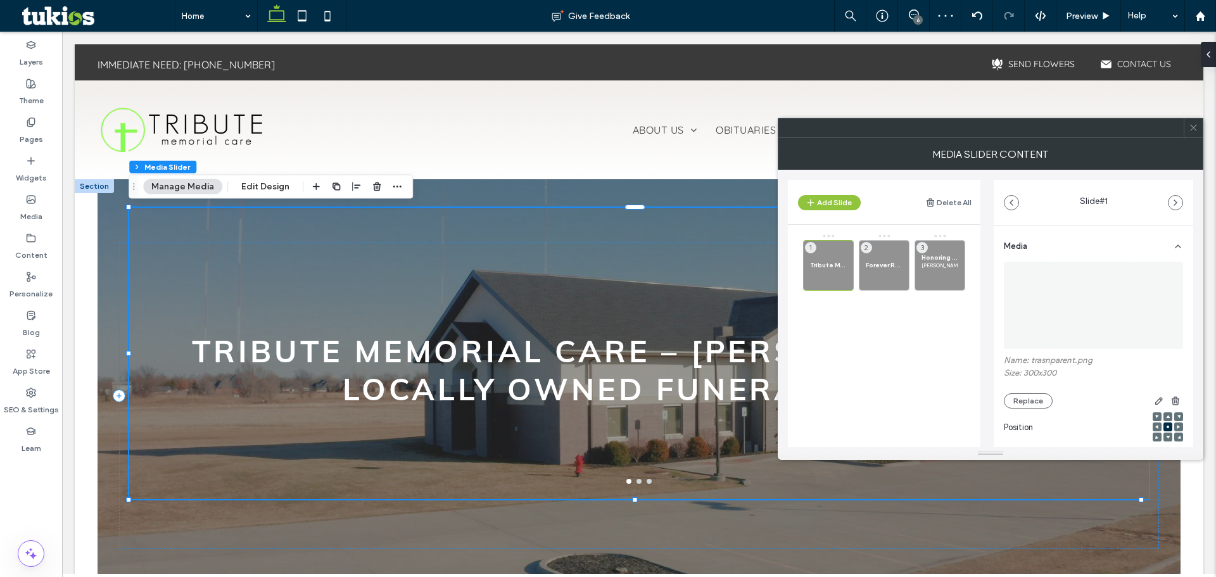
click at [1068, 289] on img at bounding box center [1093, 305] width 87 height 87
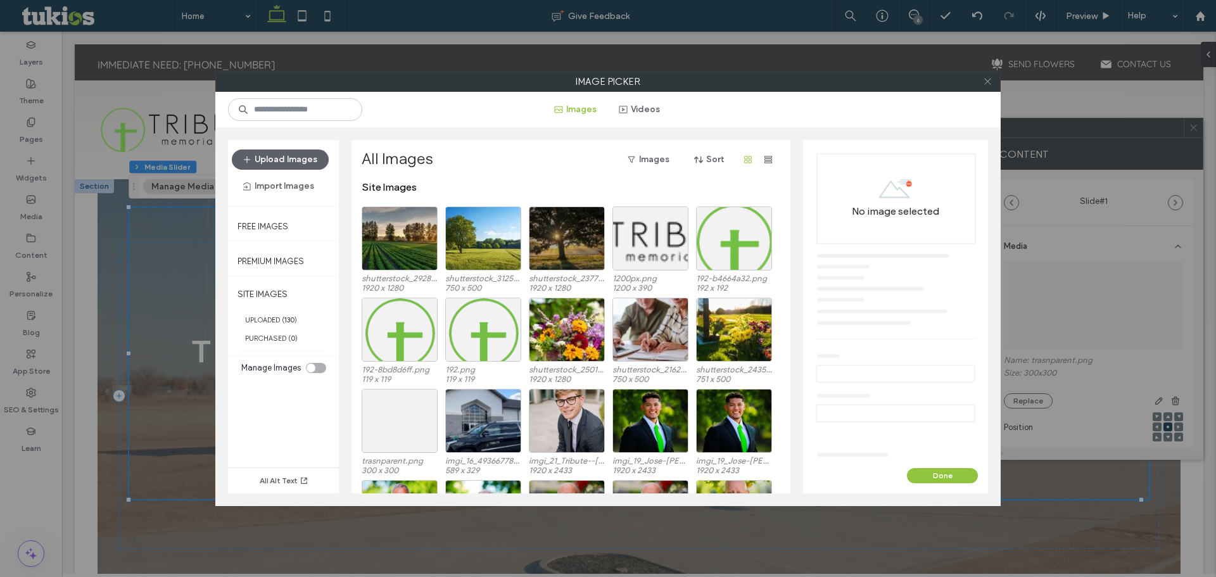
click at [987, 75] on span at bounding box center [988, 81] width 10 height 19
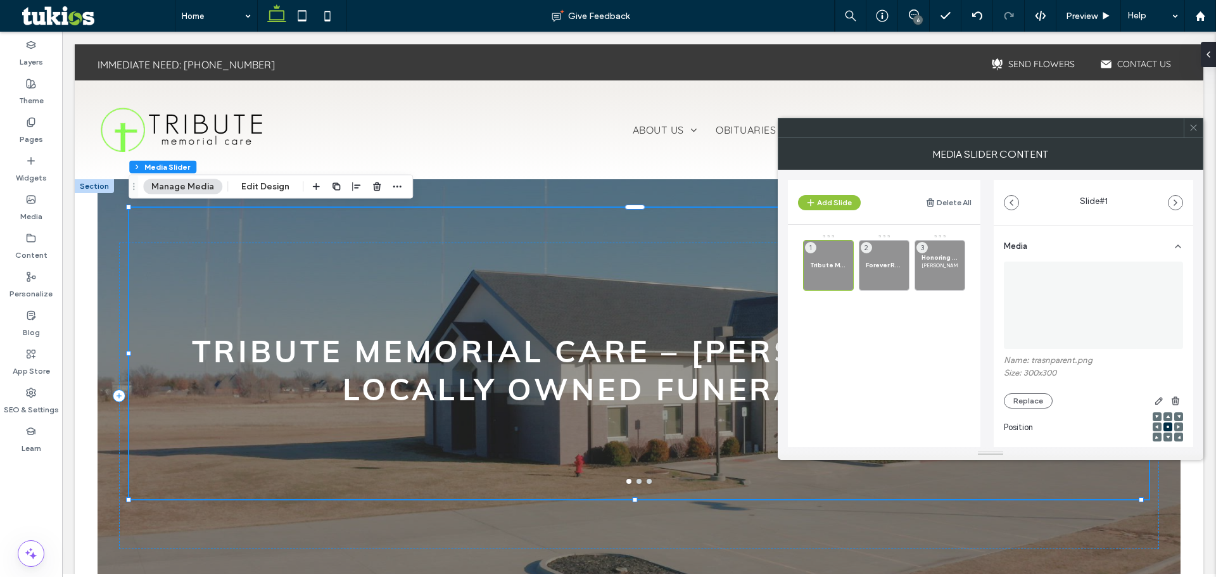
click at [1199, 127] on div at bounding box center [1193, 127] width 19 height 19
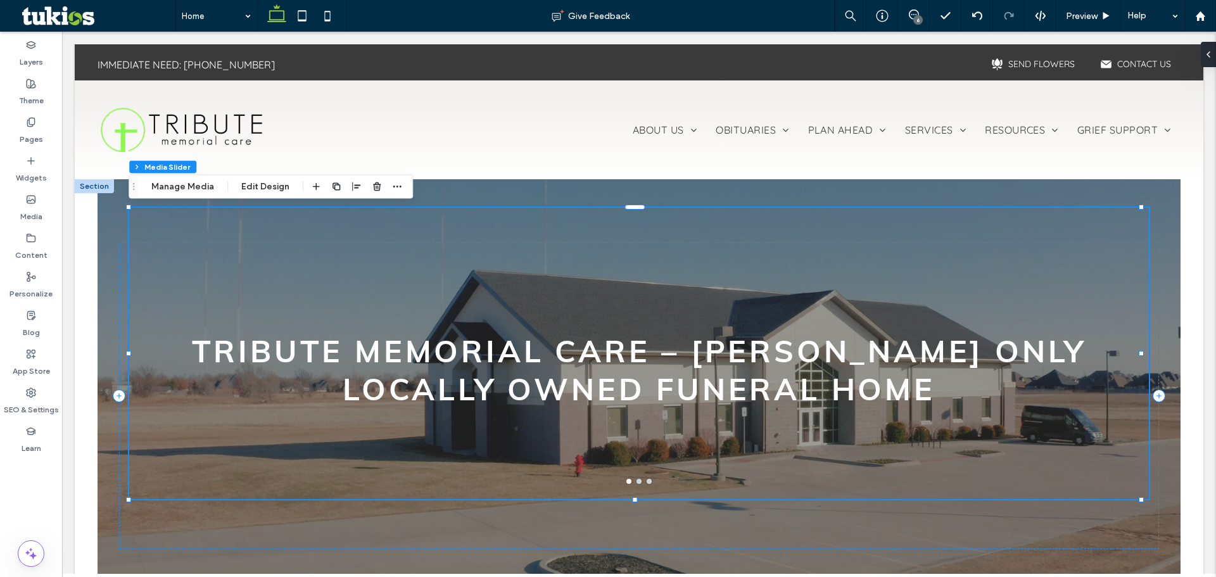
click at [709, 191] on div "Tribute Memorial Care – [PERSON_NAME] Only Locally Owned Funeral Home Forever R…" at bounding box center [640, 395] width 1084 height 433
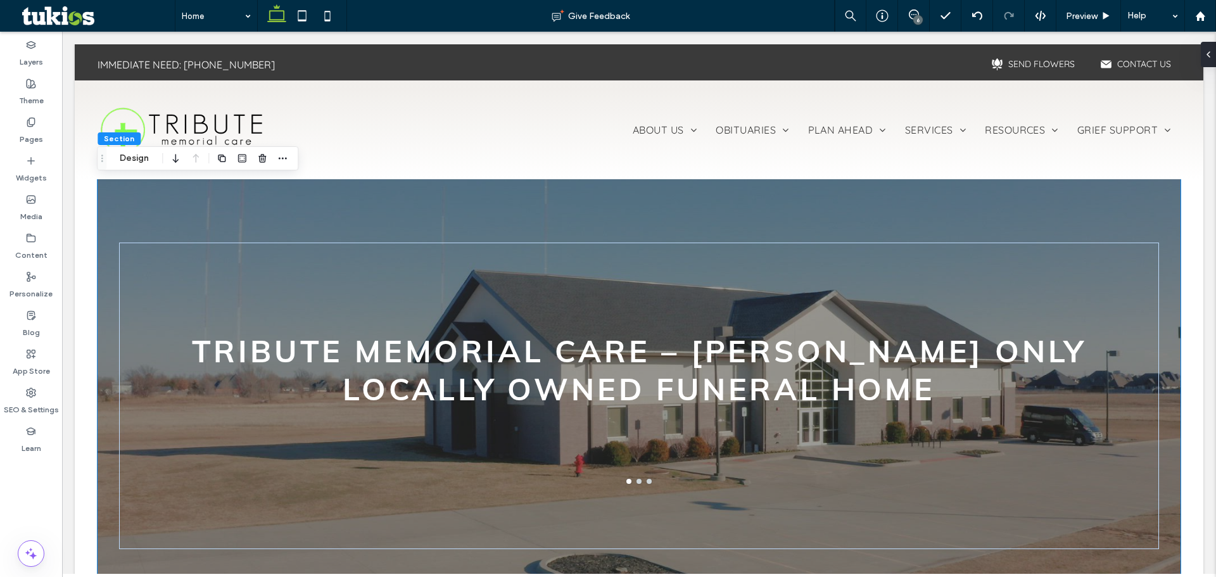
click at [108, 190] on div "Tribute Memorial Care – [PERSON_NAME] Only Locally Owned Funeral Home Forever R…" at bounding box center [640, 395] width 1084 height 433
click at [132, 165] on button "Design" at bounding box center [134, 158] width 46 height 15
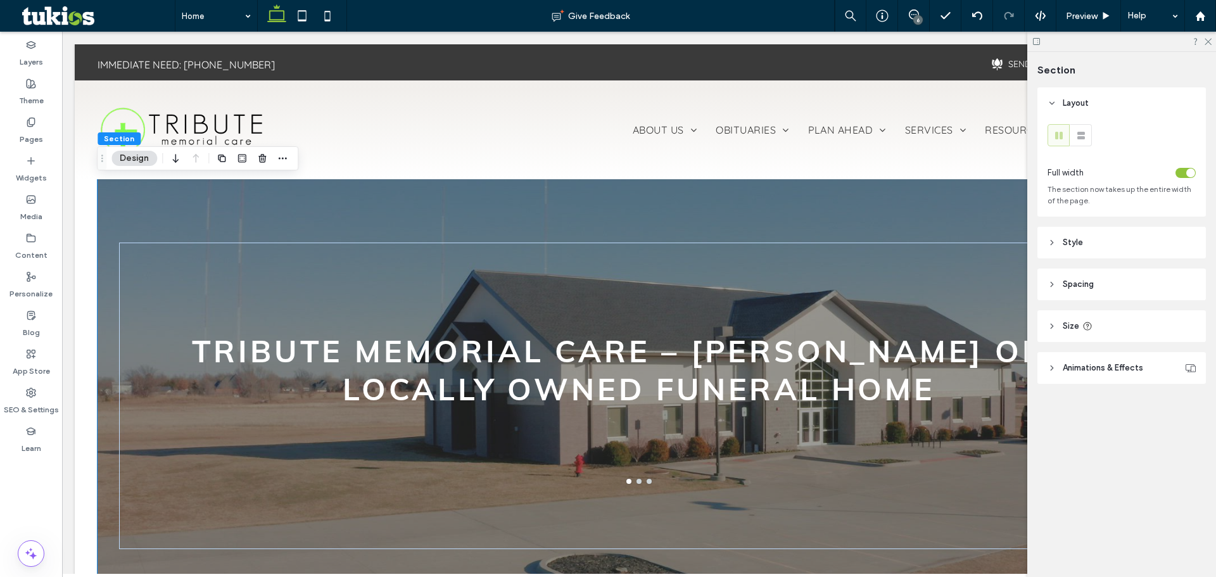
click at [1099, 361] on header "Animations & Effects" at bounding box center [1121, 368] width 168 height 32
click at [1096, 365] on span "Animations & Effects" at bounding box center [1103, 368] width 80 height 13
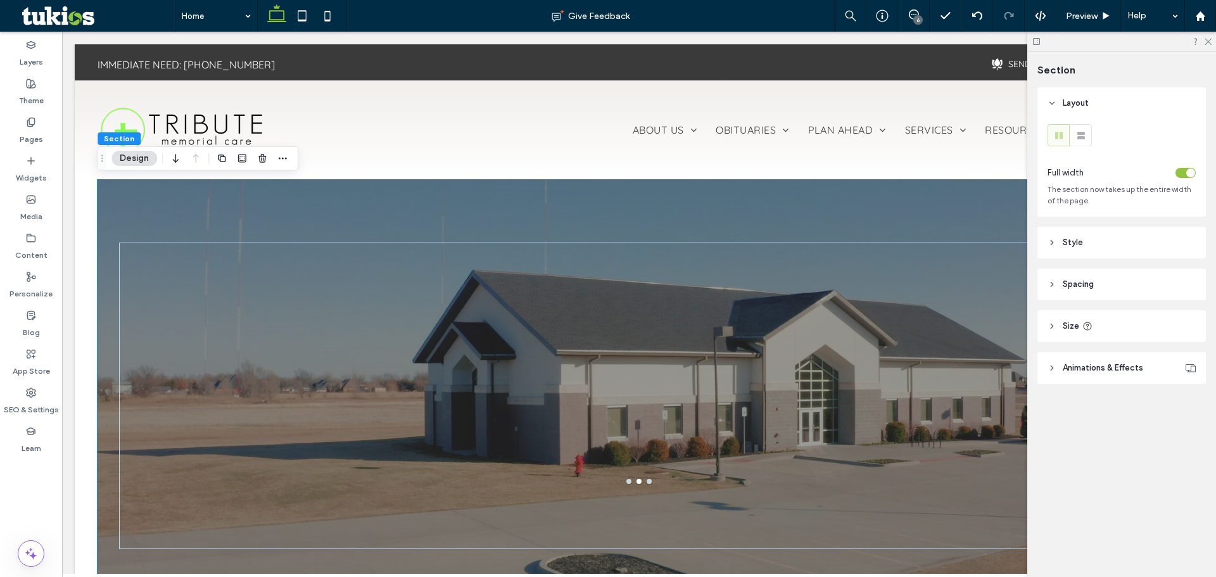
click at [1083, 276] on header "Spacing" at bounding box center [1121, 285] width 168 height 32
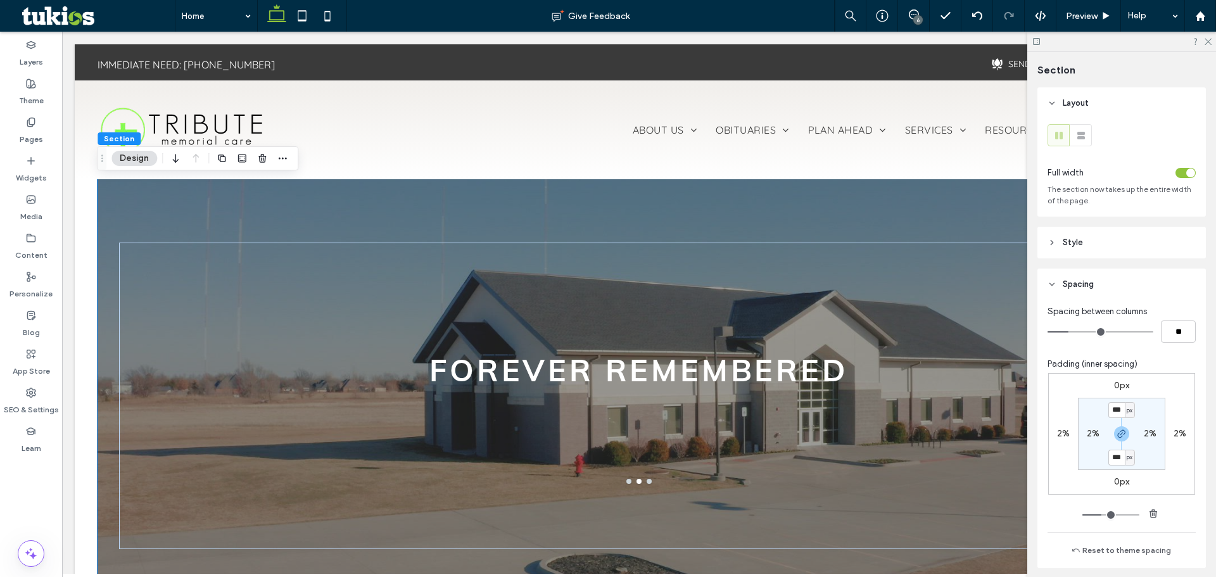
click at [1081, 283] on span "Spacing" at bounding box center [1078, 284] width 31 height 13
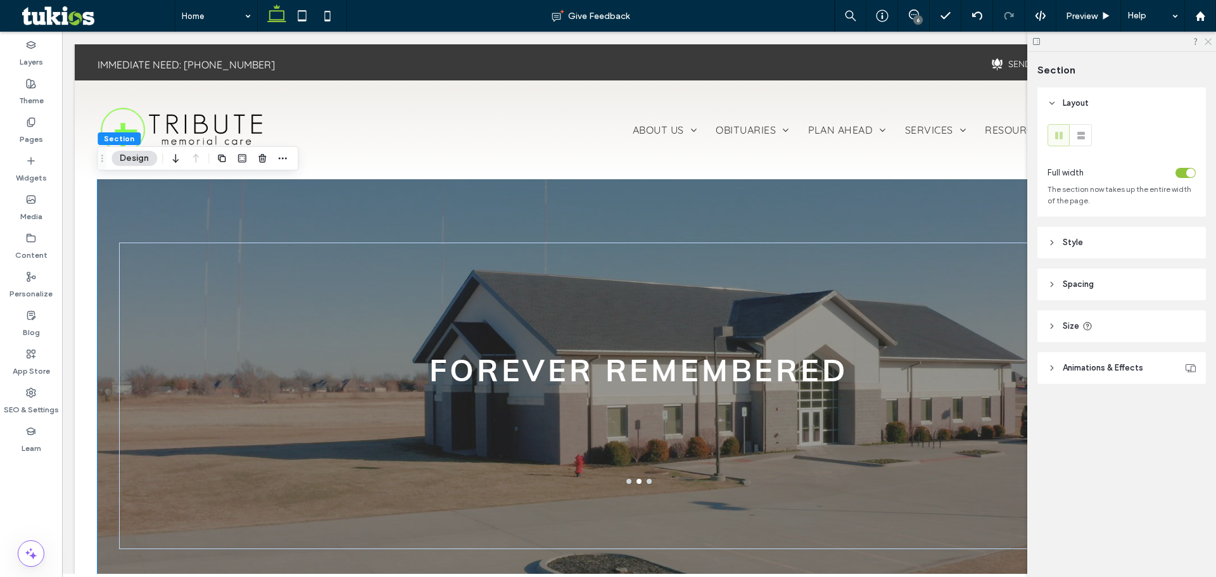
click at [1210, 42] on icon at bounding box center [1207, 41] width 8 height 8
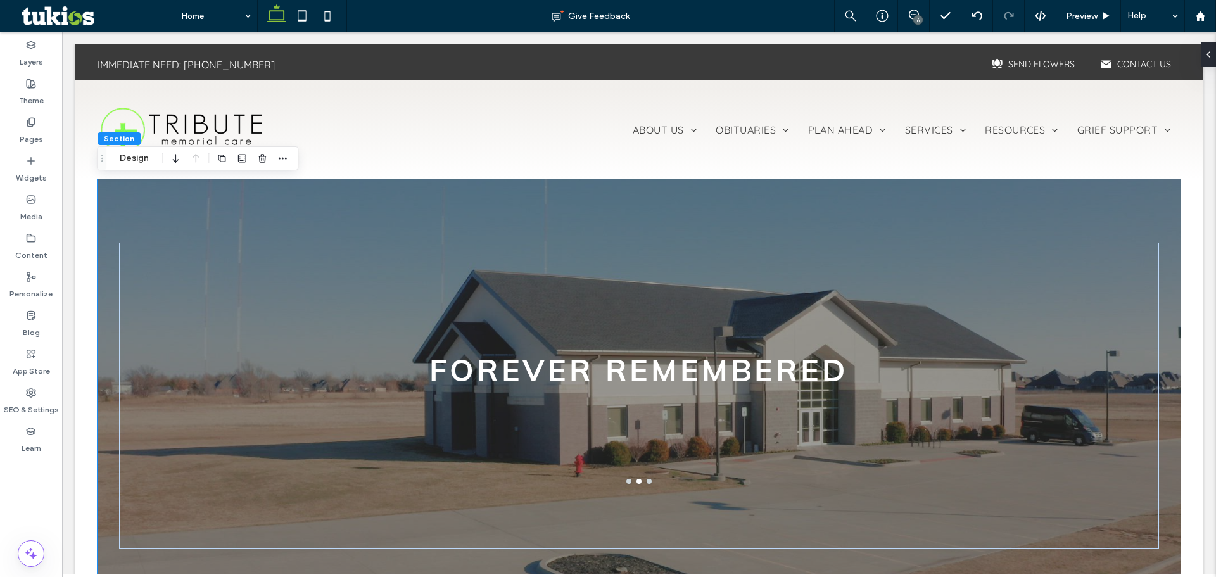
click at [1066, 198] on div "Tribute Memorial Care – [PERSON_NAME] Only Locally Owned Funeral Home Forever R…" at bounding box center [640, 395] width 1084 height 433
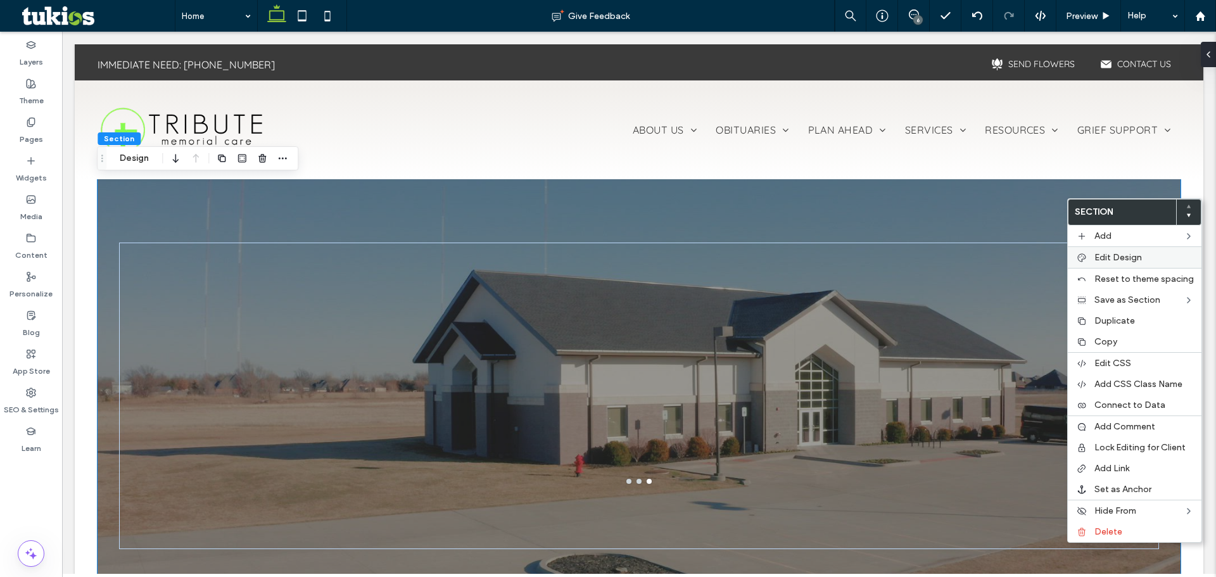
click at [1118, 258] on span "Edit Design" at bounding box center [1118, 257] width 48 height 11
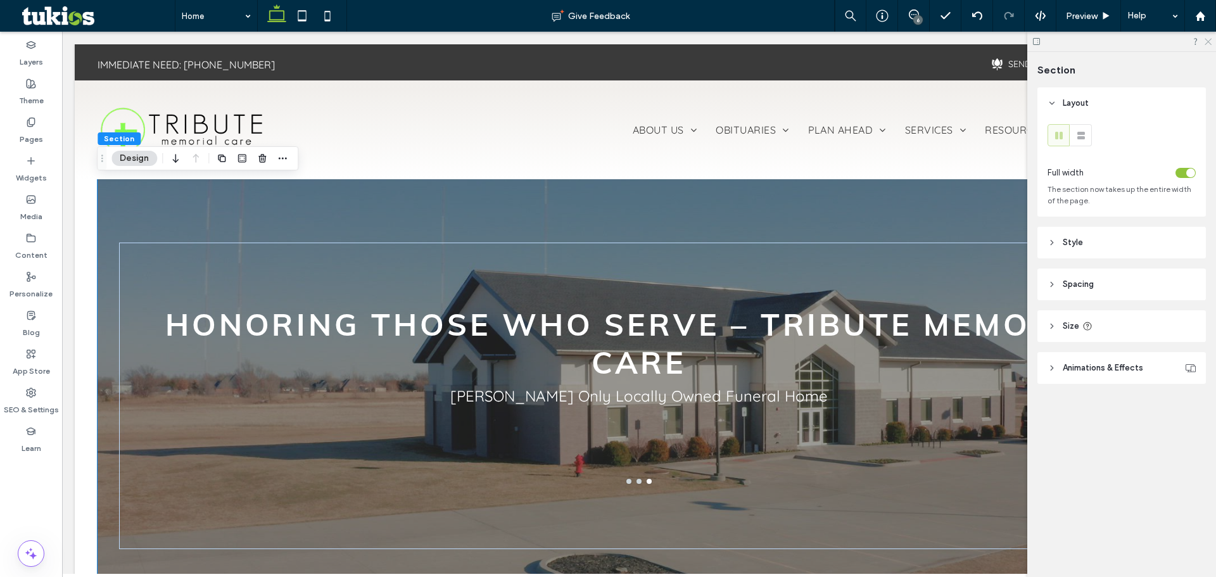
click at [1207, 40] on use at bounding box center [1208, 42] width 7 height 7
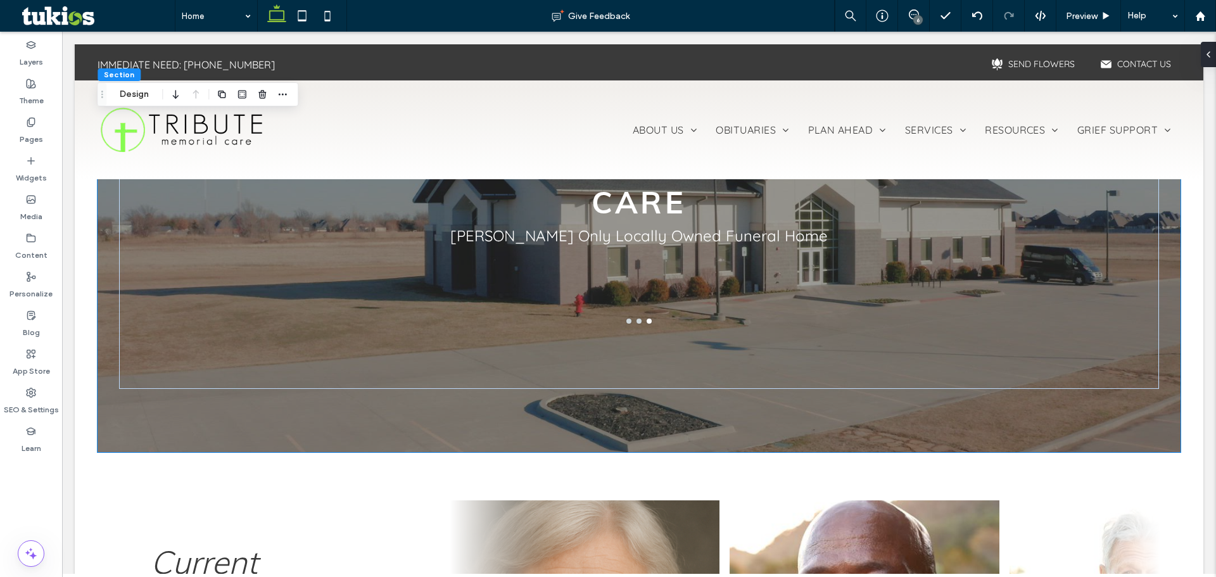
scroll to position [190, 0]
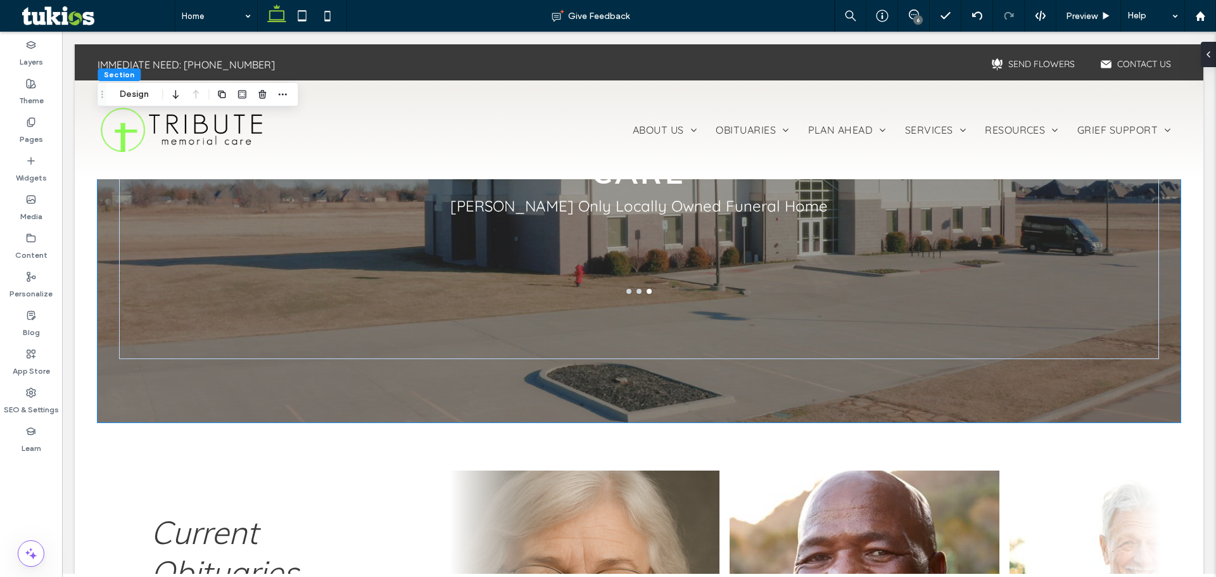
click at [137, 386] on div "Tribute Memorial Care – [PERSON_NAME] Only Locally Owned Funeral Home Forever R…" at bounding box center [640, 205] width 1084 height 433
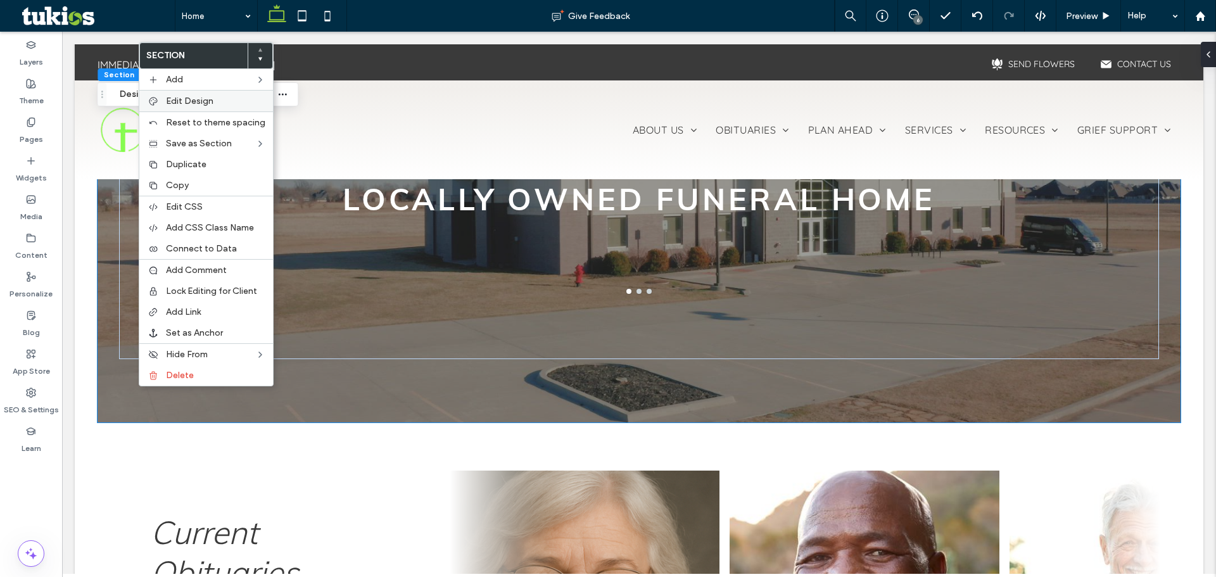
click at [205, 108] on div "Edit Design" at bounding box center [206, 101] width 134 height 22
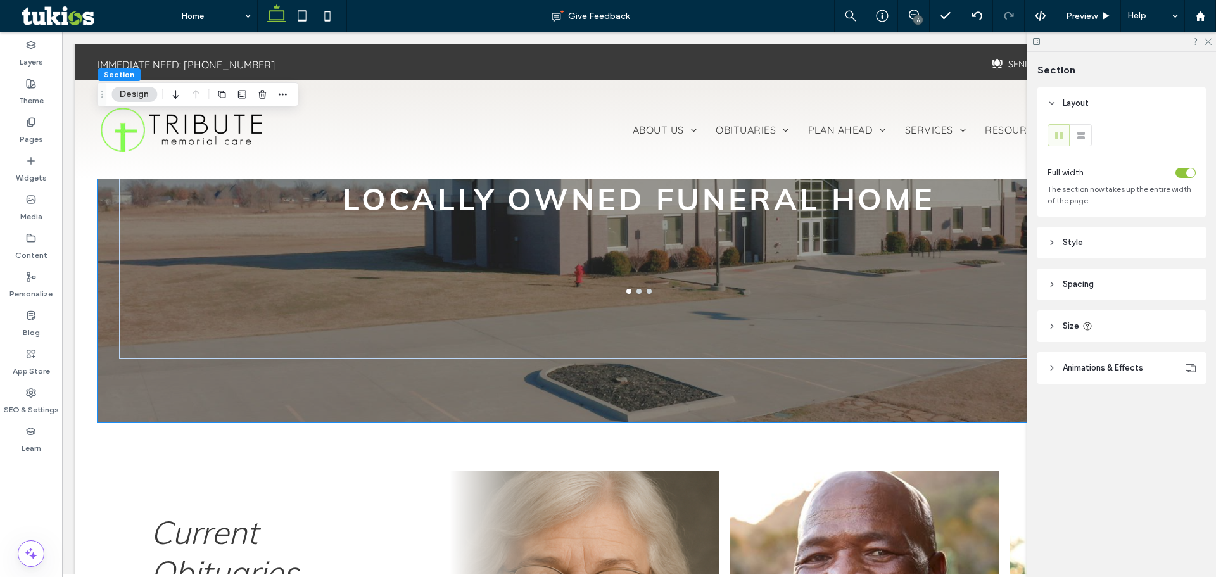
click at [1066, 335] on header "Size" at bounding box center [1121, 326] width 168 height 32
click at [1074, 382] on header "Animations & Effects" at bounding box center [1121, 368] width 168 height 32
click at [1075, 374] on span "Animations & Effects" at bounding box center [1103, 368] width 80 height 13
click at [1068, 282] on span "Spacing" at bounding box center [1078, 284] width 31 height 13
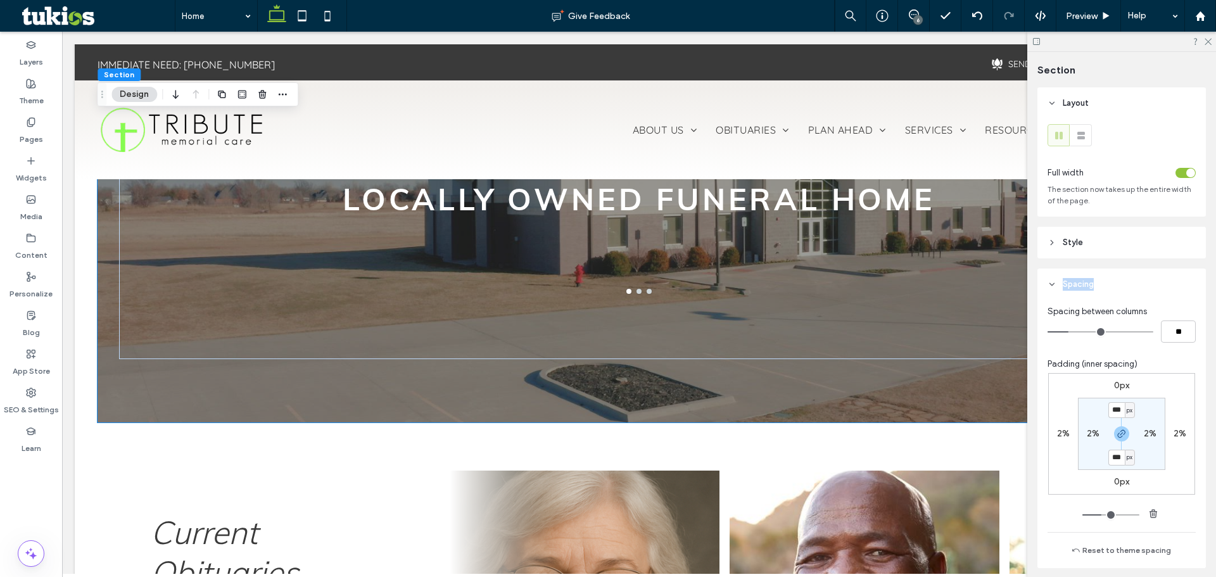
click at [1068, 282] on span "Spacing" at bounding box center [1078, 284] width 31 height 13
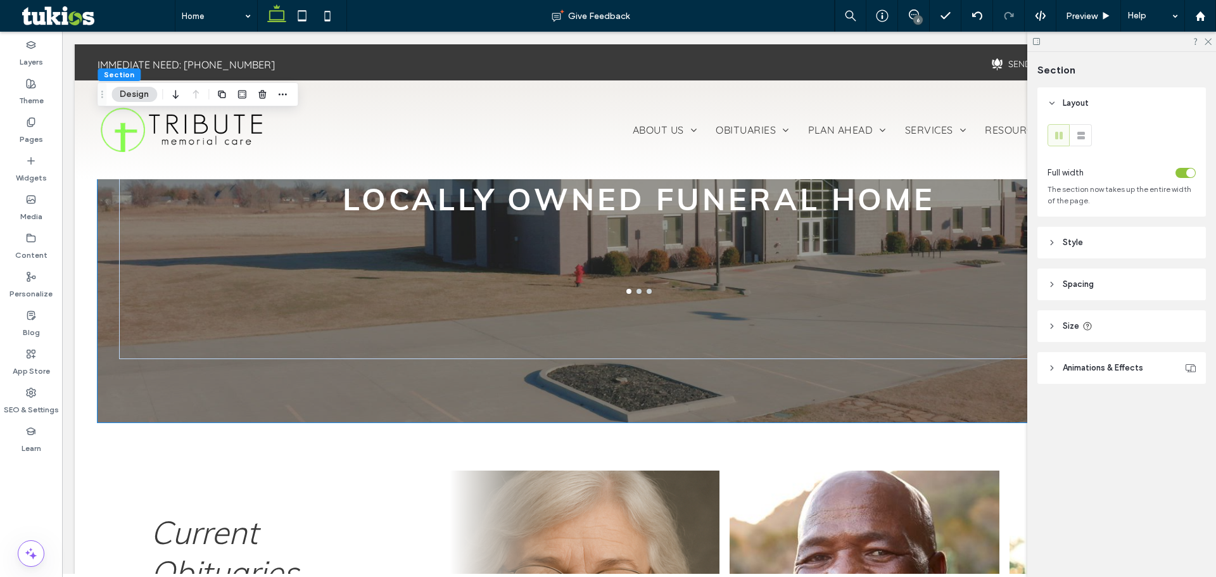
click at [1080, 238] on span "Style" at bounding box center [1073, 242] width 20 height 13
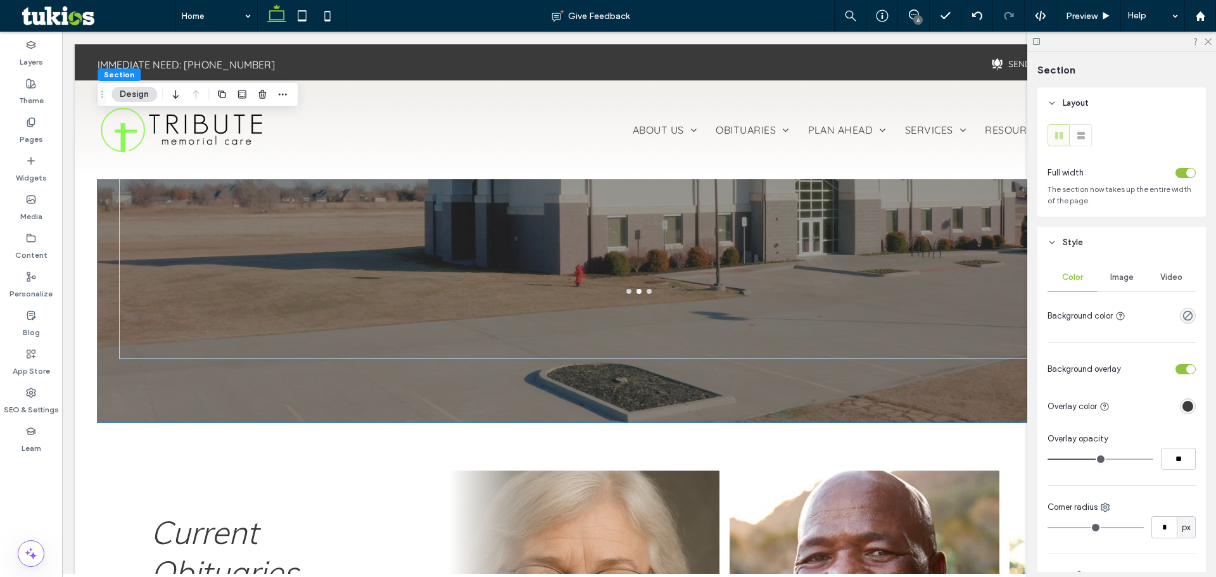
click at [1117, 281] on span "Image" at bounding box center [1121, 277] width 23 height 10
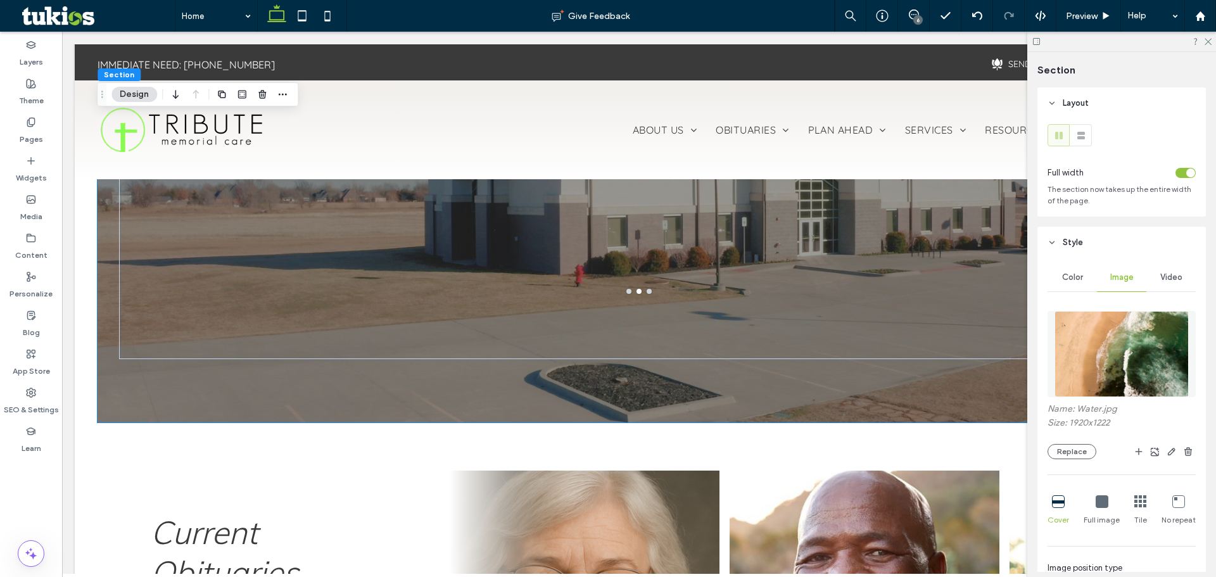
click at [1162, 275] on span "Video" at bounding box center [1171, 277] width 22 height 10
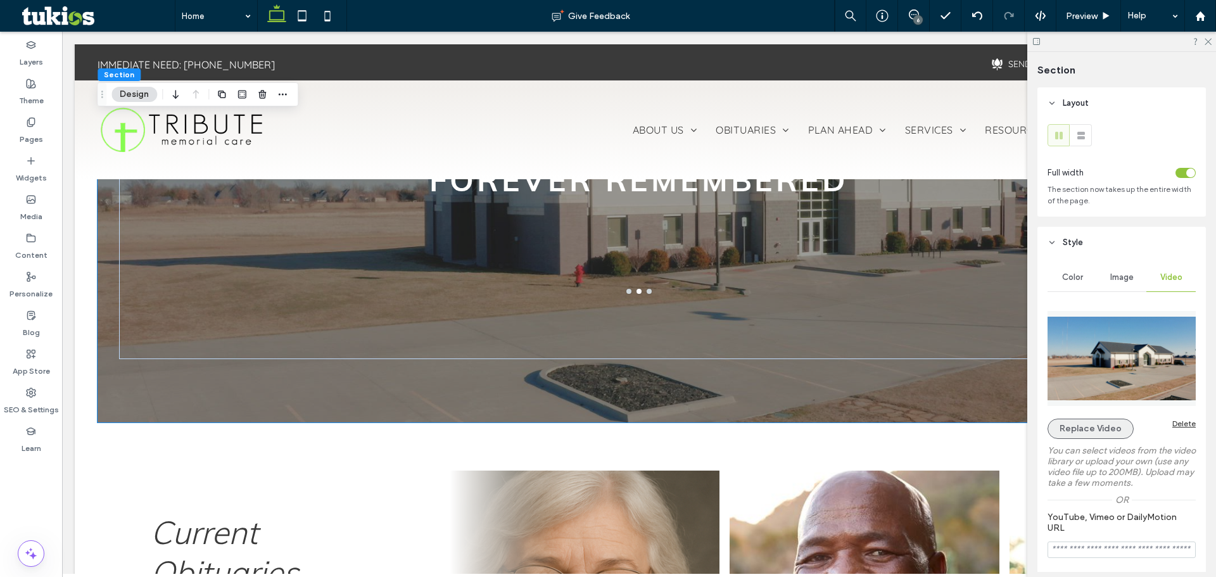
click at [1100, 424] on button "Replace Video" at bounding box center [1091, 429] width 86 height 20
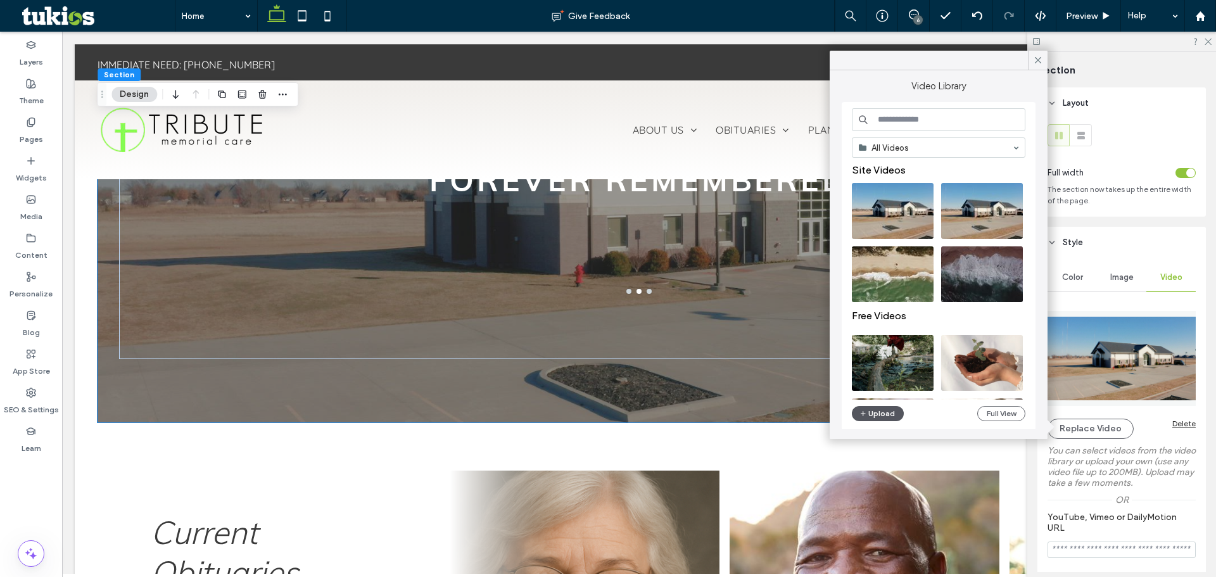
click at [885, 415] on button "Upload" at bounding box center [878, 413] width 52 height 15
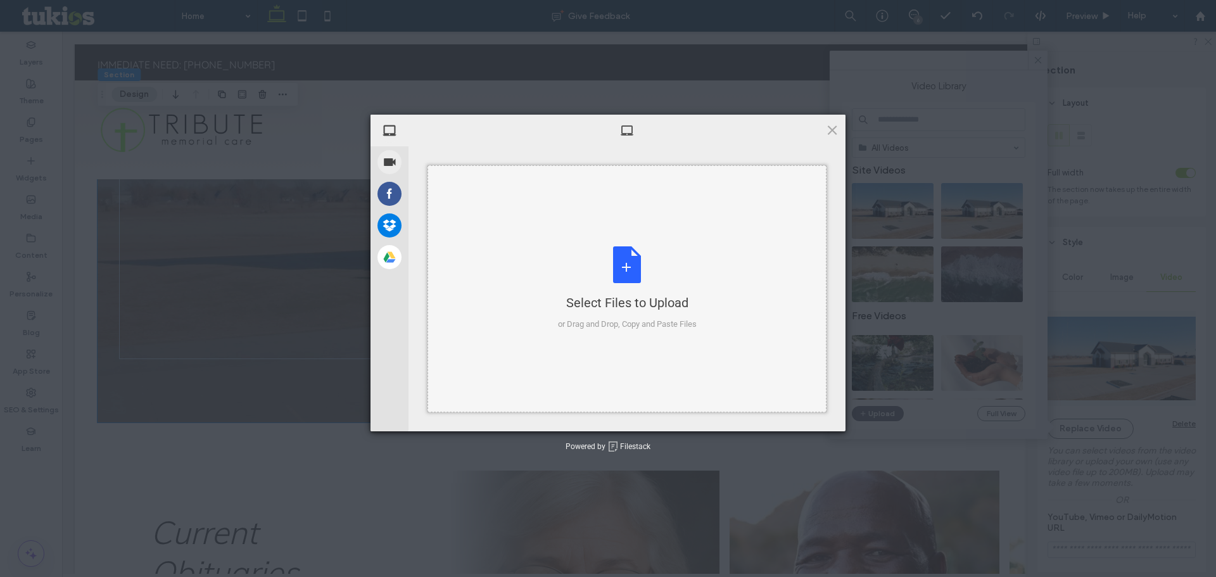
click at [649, 278] on div "Select Files to Upload or Drag and Drop, Copy and Paste Files" at bounding box center [627, 288] width 139 height 84
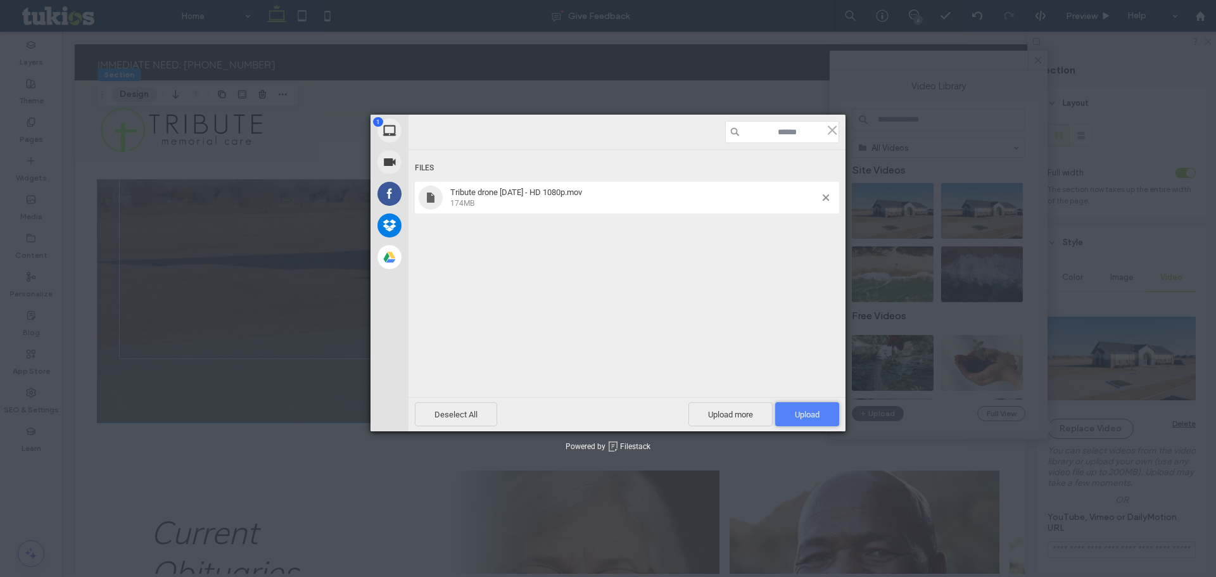
click at [804, 409] on span "Upload 1" at bounding box center [807, 414] width 64 height 24
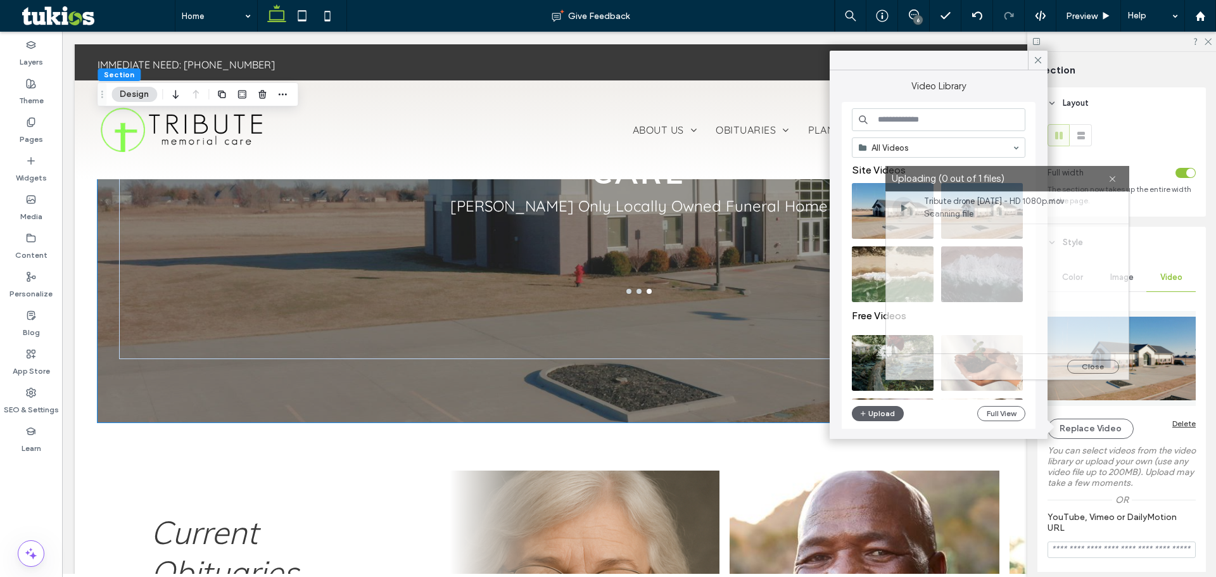
drag, startPoint x: 676, startPoint y: 196, endPoint x: 1075, endPoint y: 179, distance: 399.4
click at [1075, 179] on label "Uploading (0 out of 1 files)" at bounding box center [1000, 178] width 217 height 17
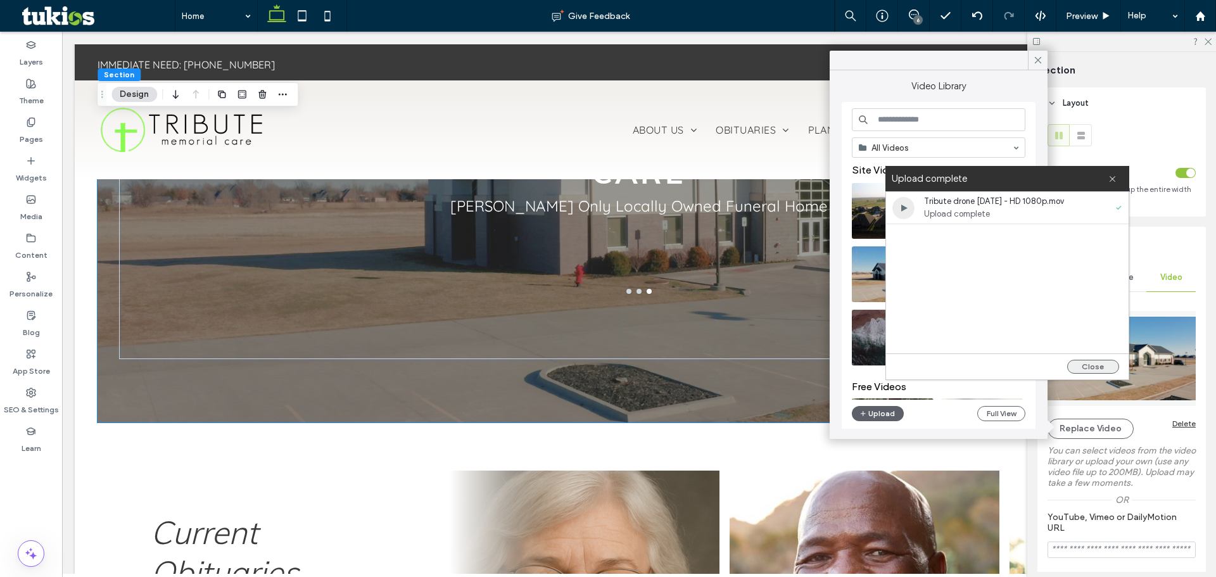
click at [1090, 369] on button "Close" at bounding box center [1093, 367] width 52 height 14
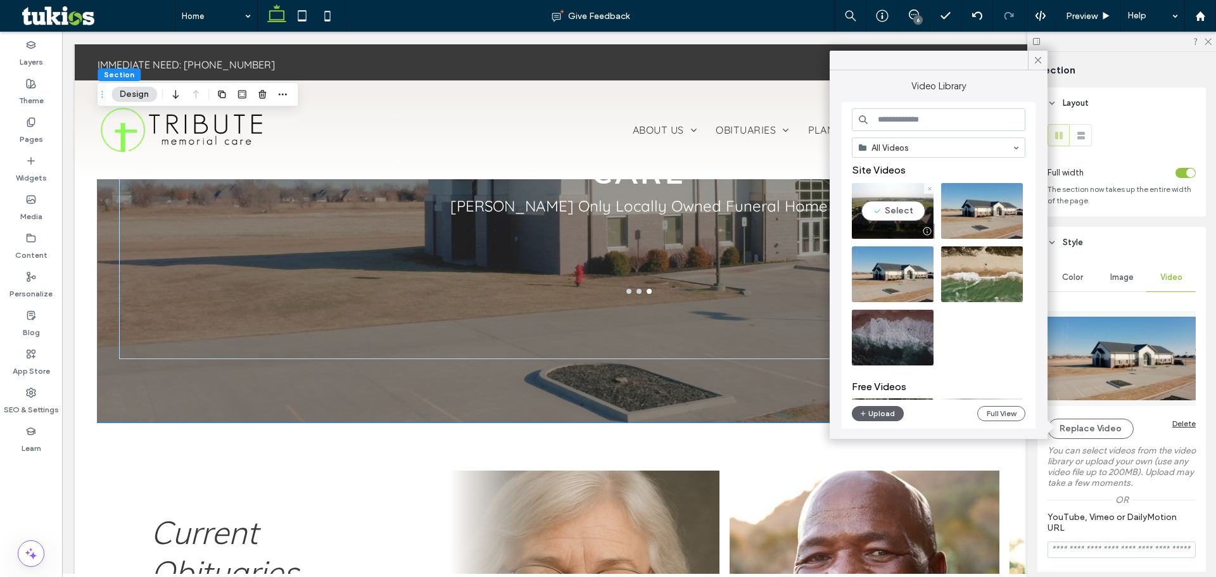
click at [908, 214] on video at bounding box center [893, 211] width 82 height 56
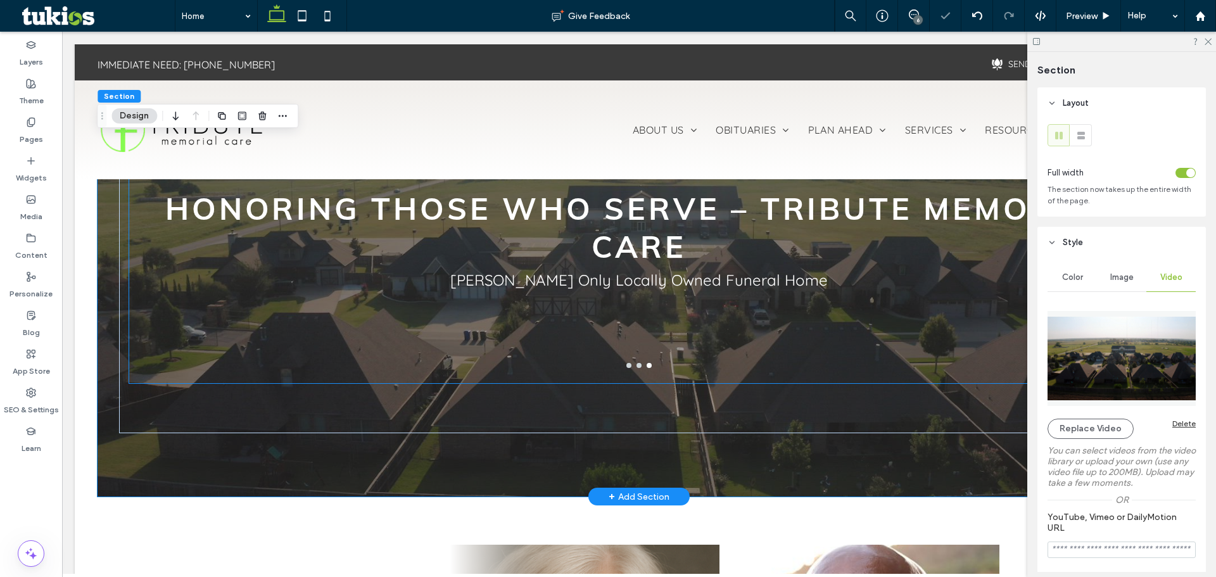
scroll to position [0, 0]
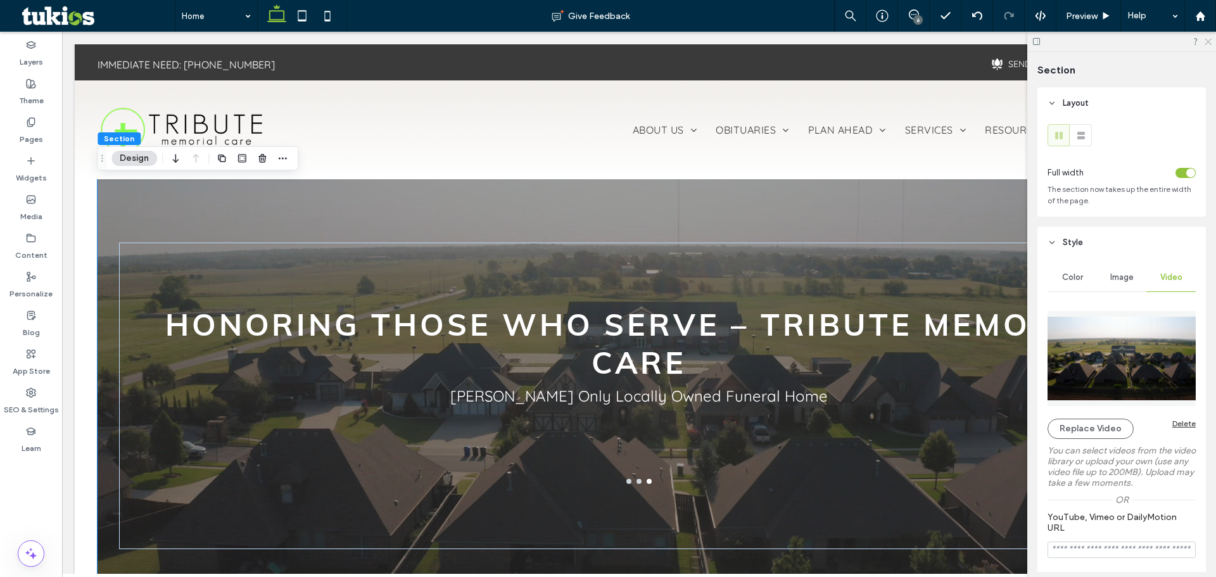
click at [1209, 42] on icon at bounding box center [1207, 41] width 8 height 8
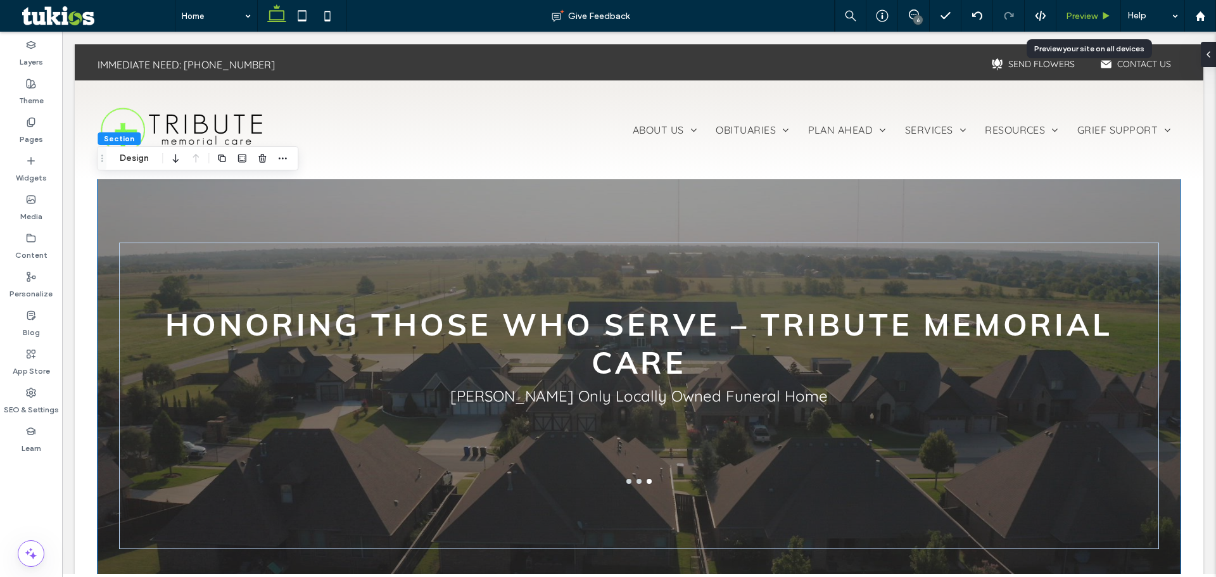
click at [1077, 19] on span "Preview" at bounding box center [1082, 16] width 32 height 11
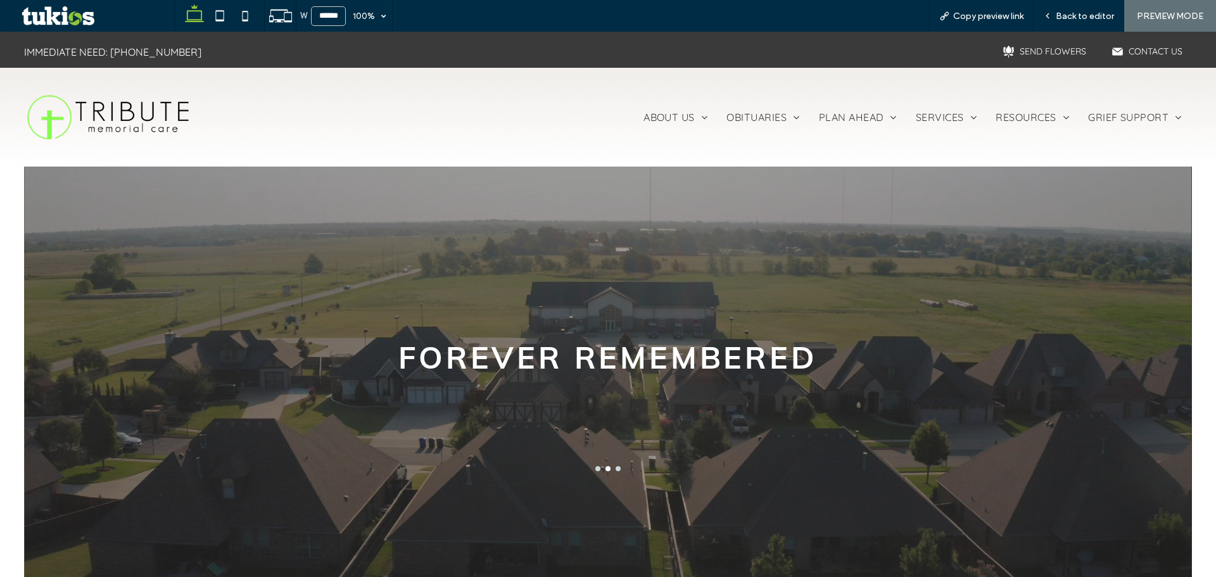
click at [822, 8] on div "W ****** 100% Copy preview link Back to editor PREVIEW MODE" at bounding box center [695, 16] width 1041 height 32
click at [646, 275] on div "Forever Remembered" at bounding box center [608, 348] width 1101 height 231
click at [1096, 11] on span "Back to editor" at bounding box center [1085, 16] width 58 height 11
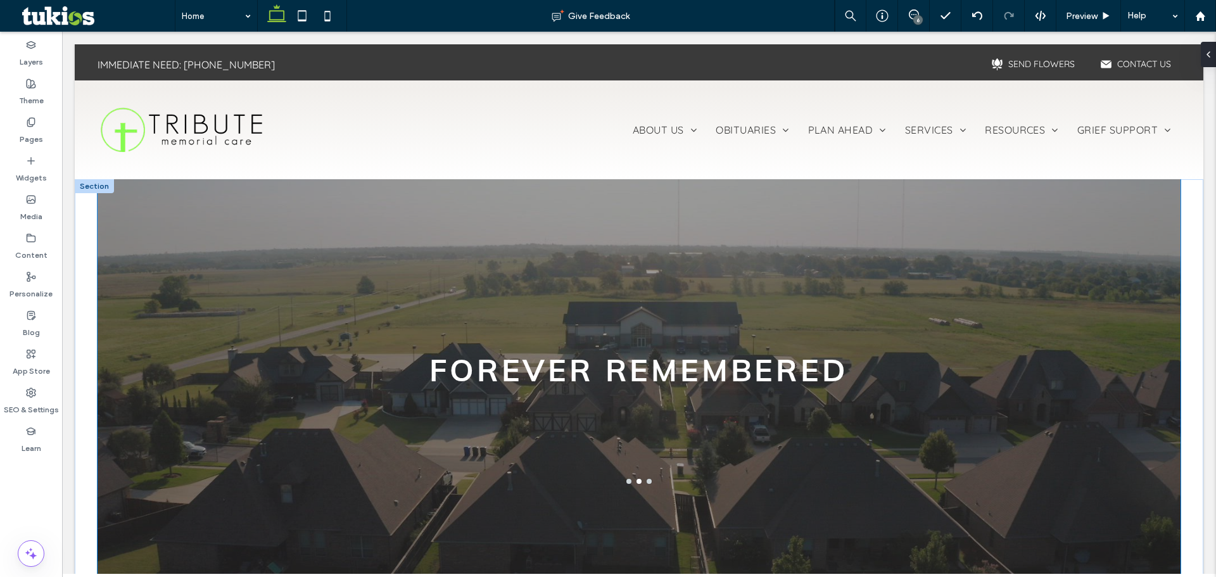
click at [110, 265] on div "Tribute Memorial Care – [PERSON_NAME] Only Locally Owned Funeral Home Forever R…" at bounding box center [640, 395] width 1084 height 433
click at [106, 208] on div "Tribute Memorial Care – [PERSON_NAME] Only Locally Owned Funeral Home Forever R…" at bounding box center [640, 395] width 1084 height 433
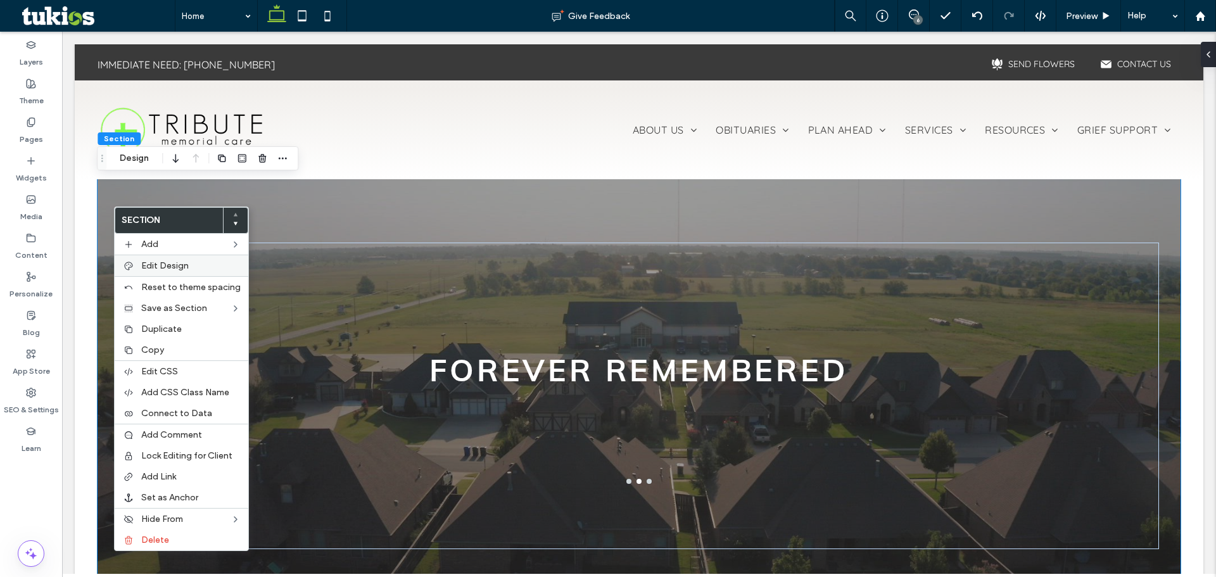
click at [159, 271] on div "Edit Design" at bounding box center [182, 266] width 134 height 22
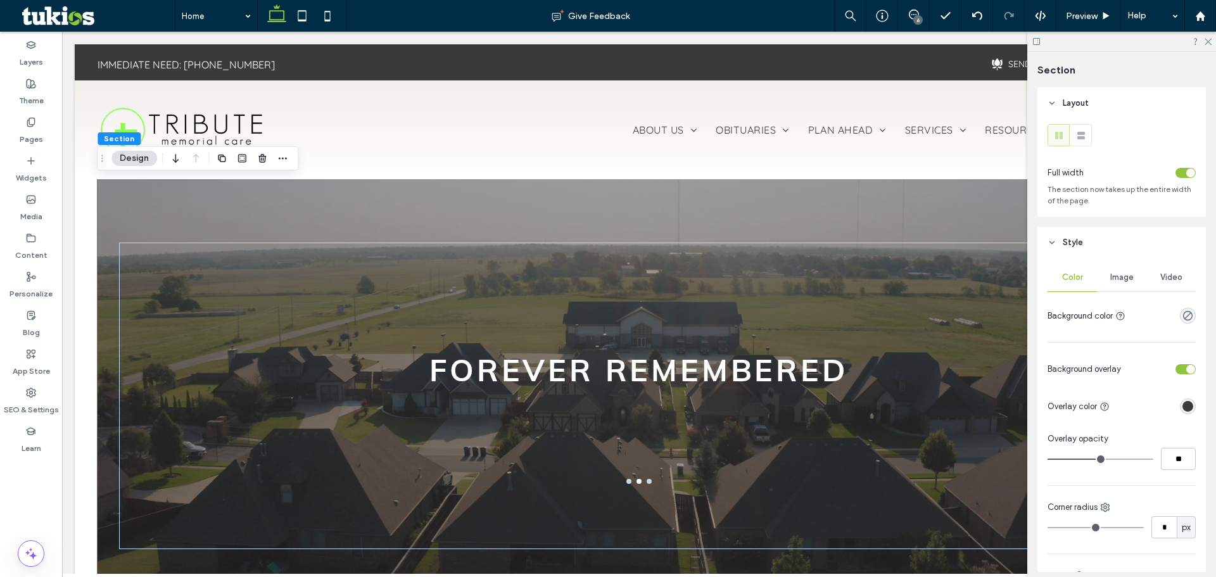
click at [1169, 281] on span "Video" at bounding box center [1171, 277] width 22 height 10
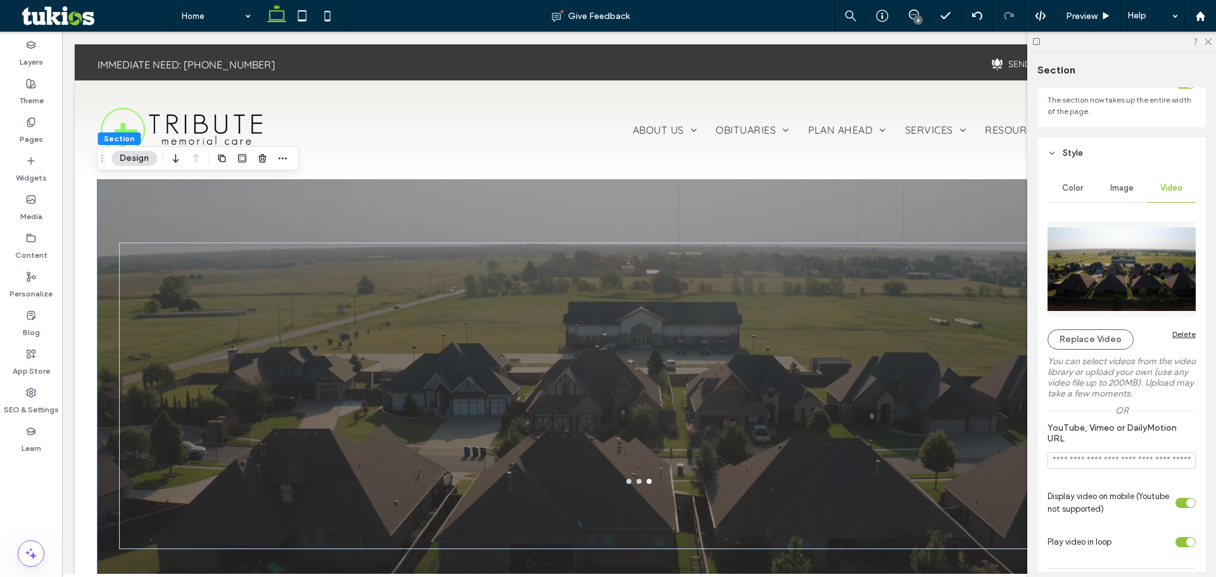
scroll to position [63, 0]
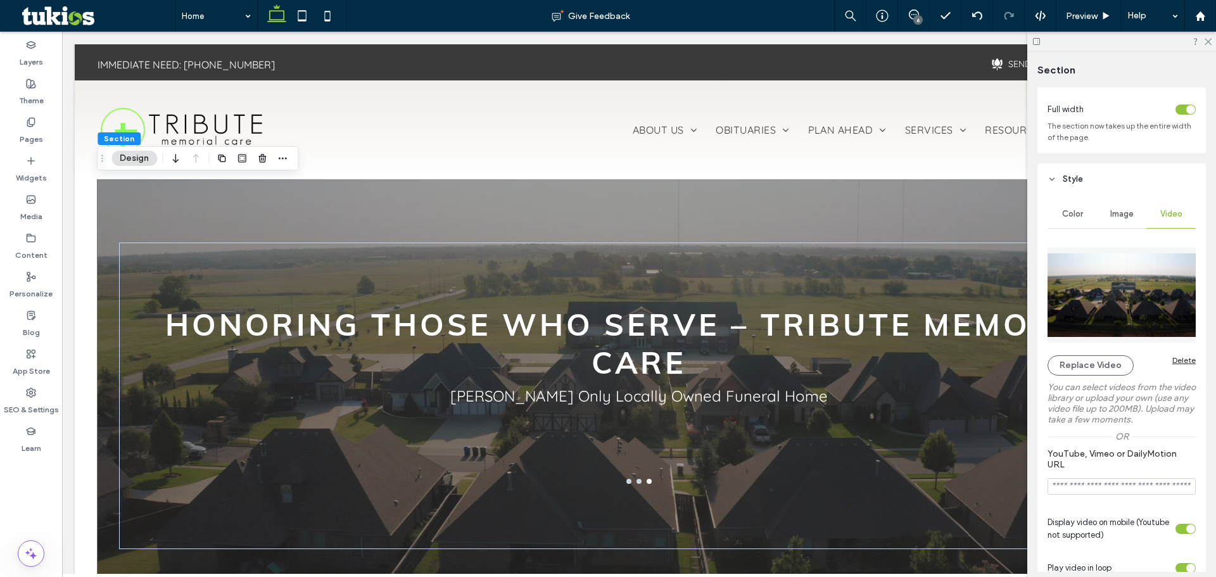
click at [1143, 276] on img at bounding box center [1122, 295] width 148 height 95
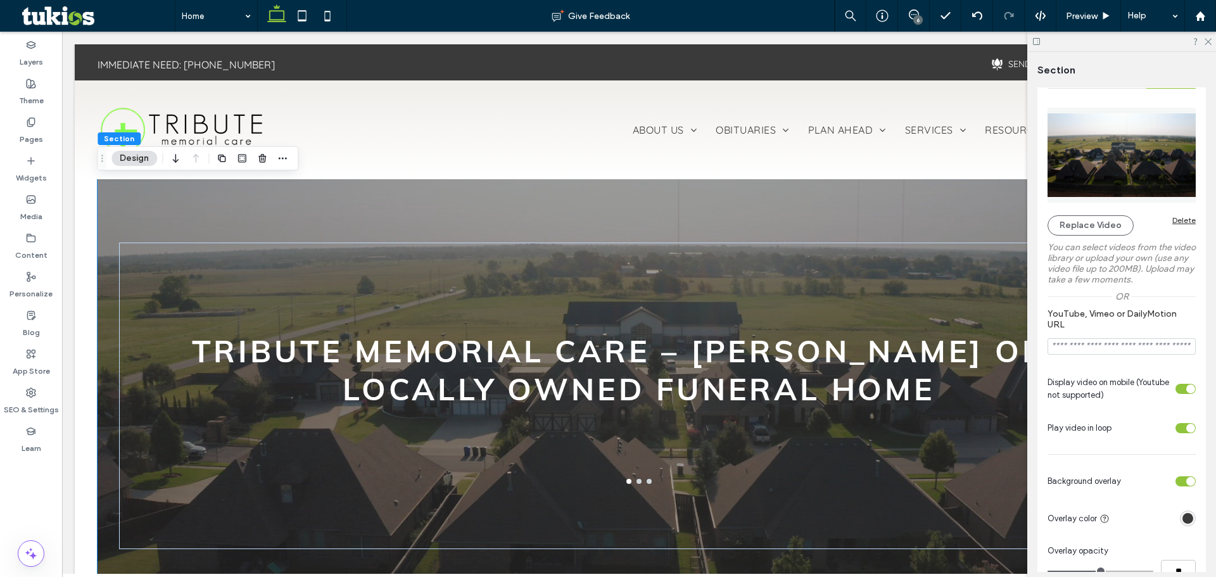
scroll to position [147, 0]
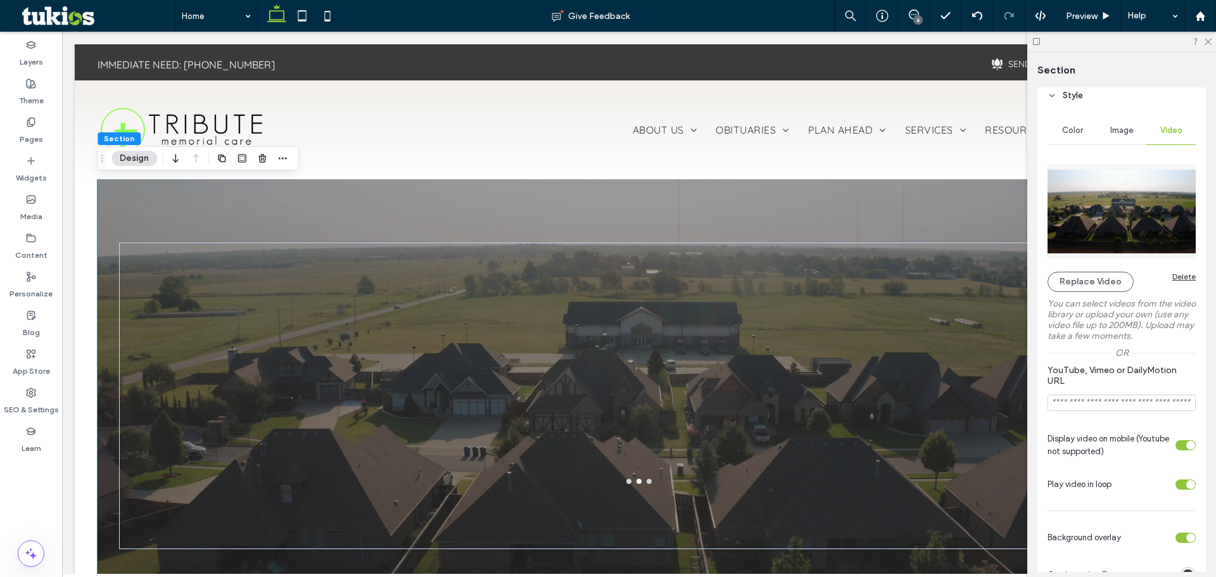
click at [1107, 220] on img at bounding box center [1122, 211] width 148 height 95
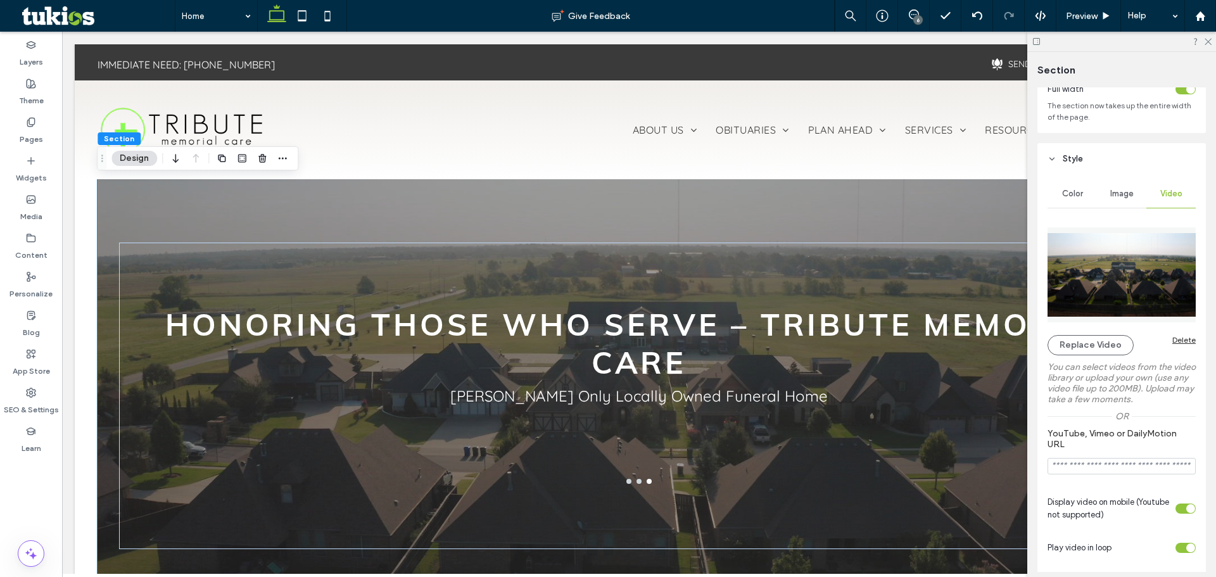
scroll to position [0, 0]
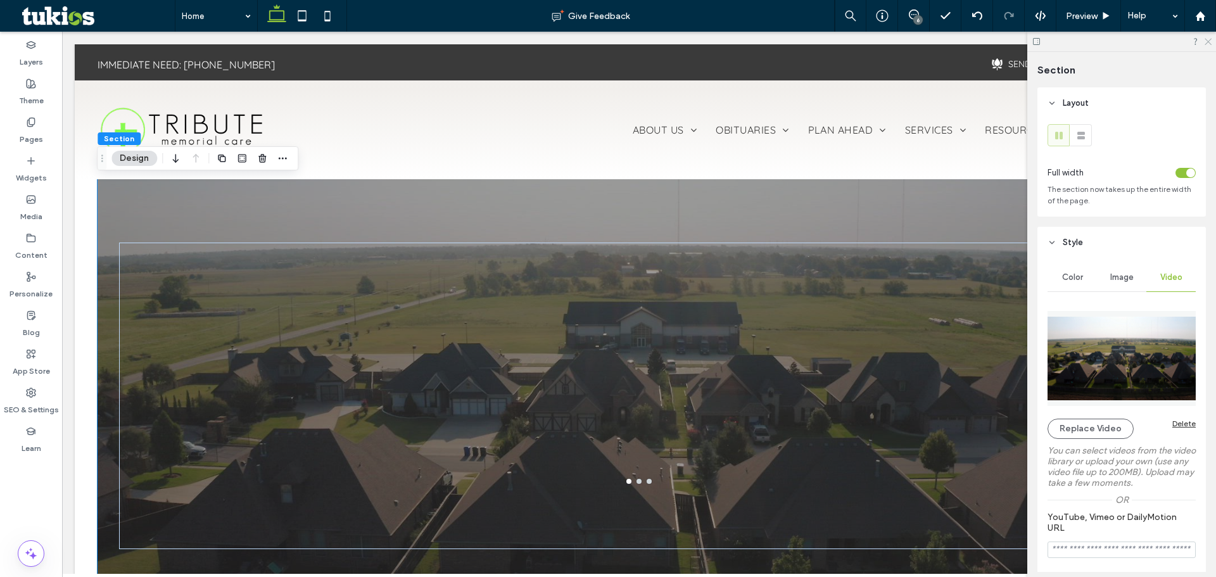
drag, startPoint x: 1207, startPoint y: 42, endPoint x: 1008, endPoint y: 27, distance: 200.1
click at [1207, 42] on icon at bounding box center [1207, 41] width 8 height 8
